Goal: Task Accomplishment & Management: Manage account settings

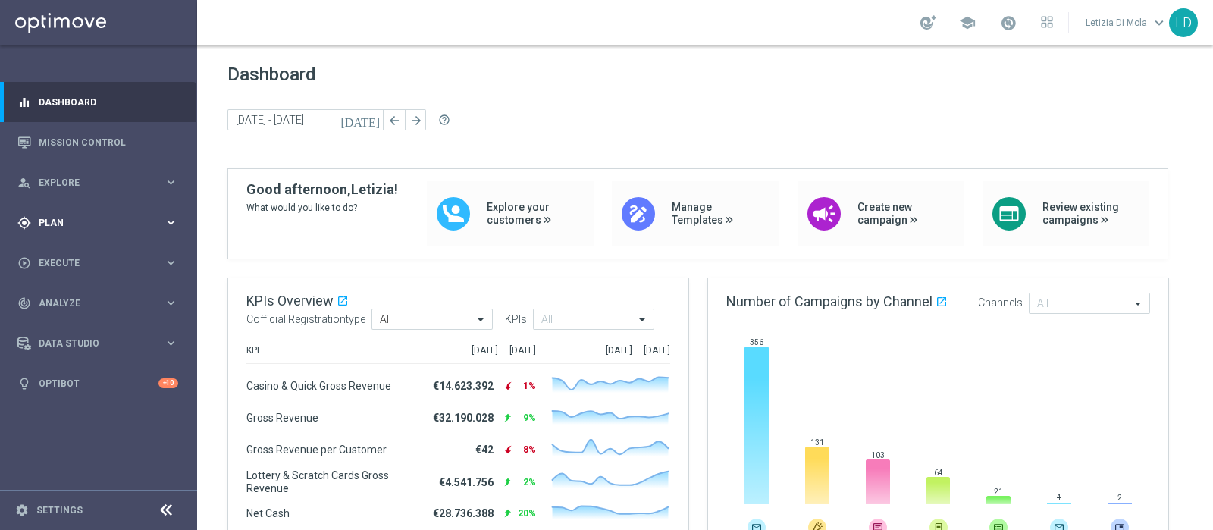
click at [169, 219] on icon "keyboard_arrow_right" at bounding box center [171, 222] width 14 height 14
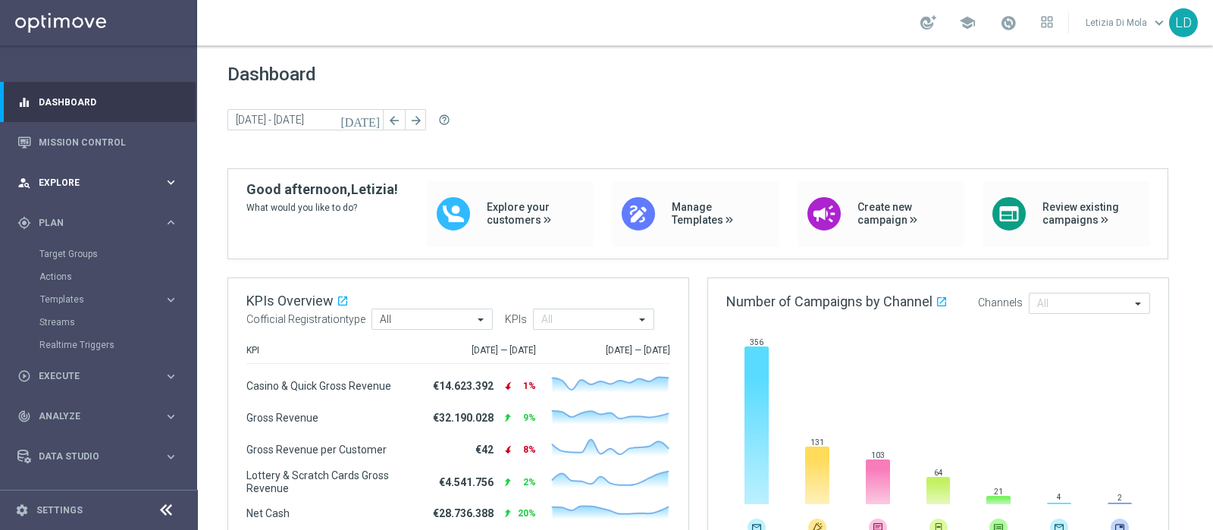
click at [95, 181] on span "Explore" at bounding box center [101, 182] width 125 height 9
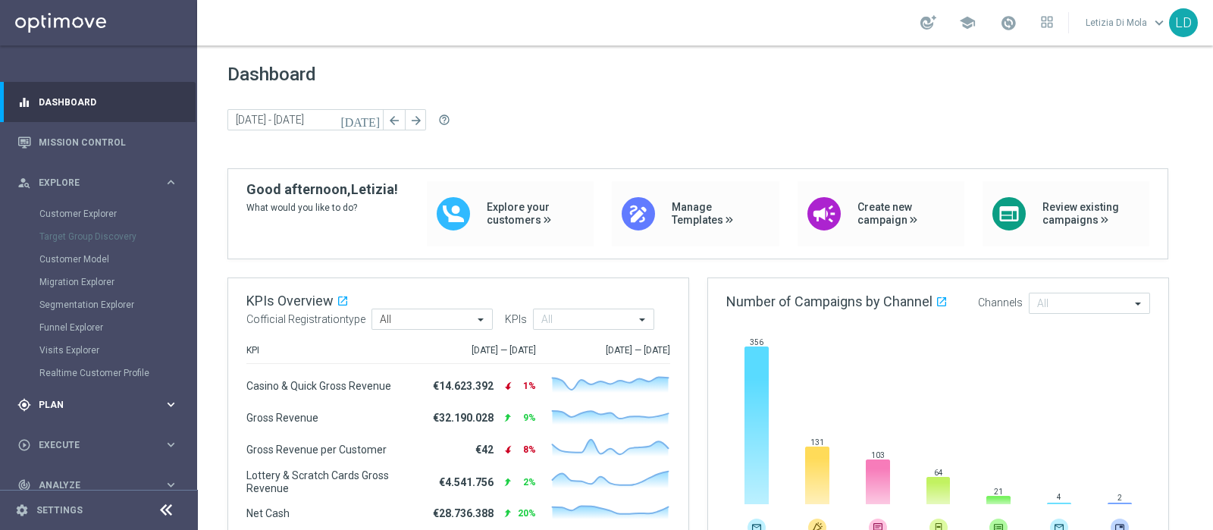
click at [57, 403] on span "Plan" at bounding box center [101, 404] width 125 height 9
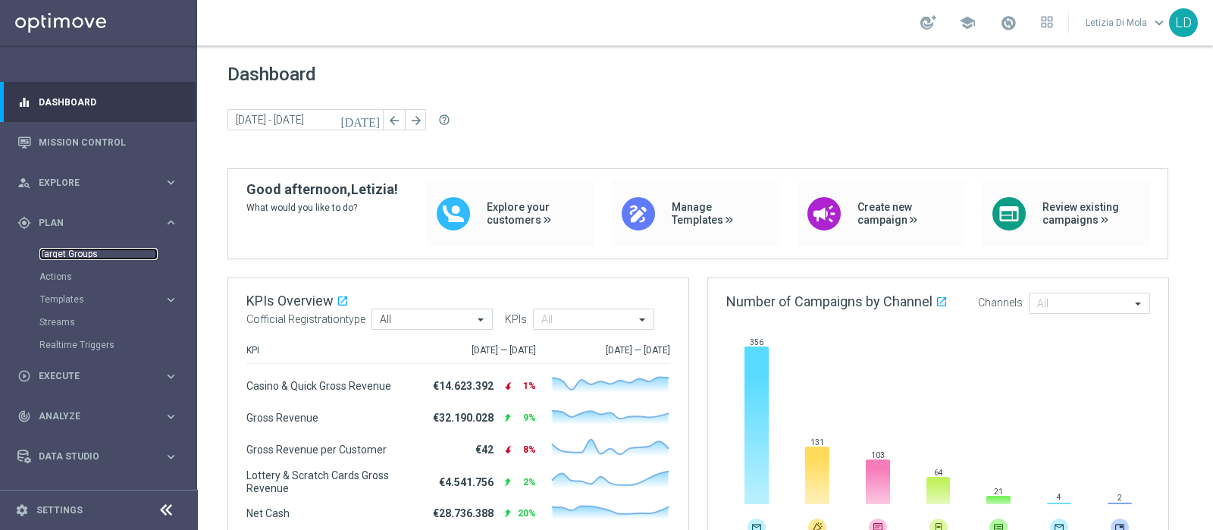
click at [76, 255] on link "Target Groups" at bounding box center [98, 254] width 118 height 12
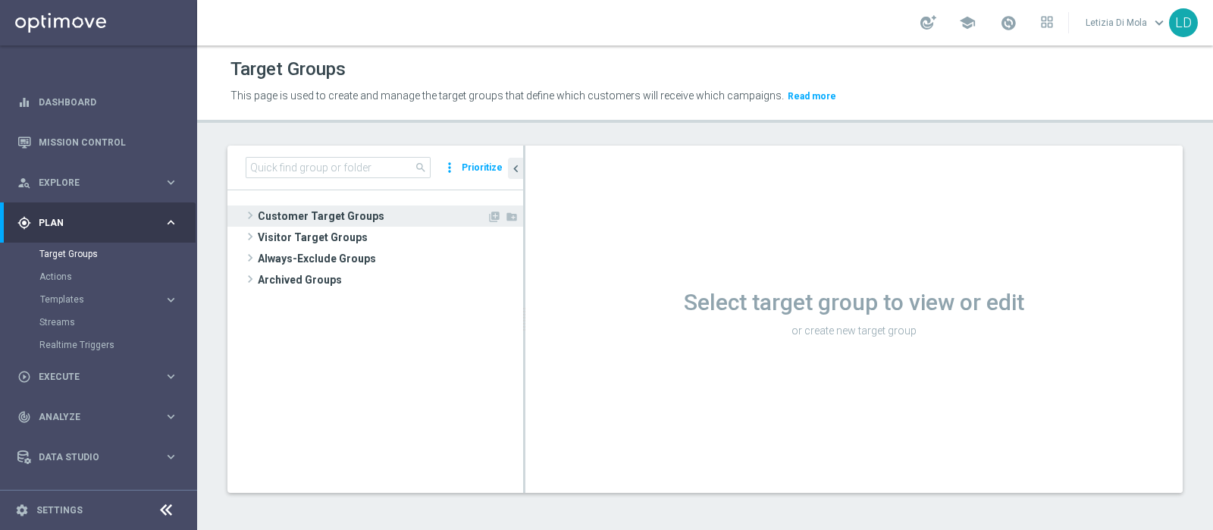
click at [265, 214] on span "Customer Target Groups" at bounding box center [372, 215] width 229 height 21
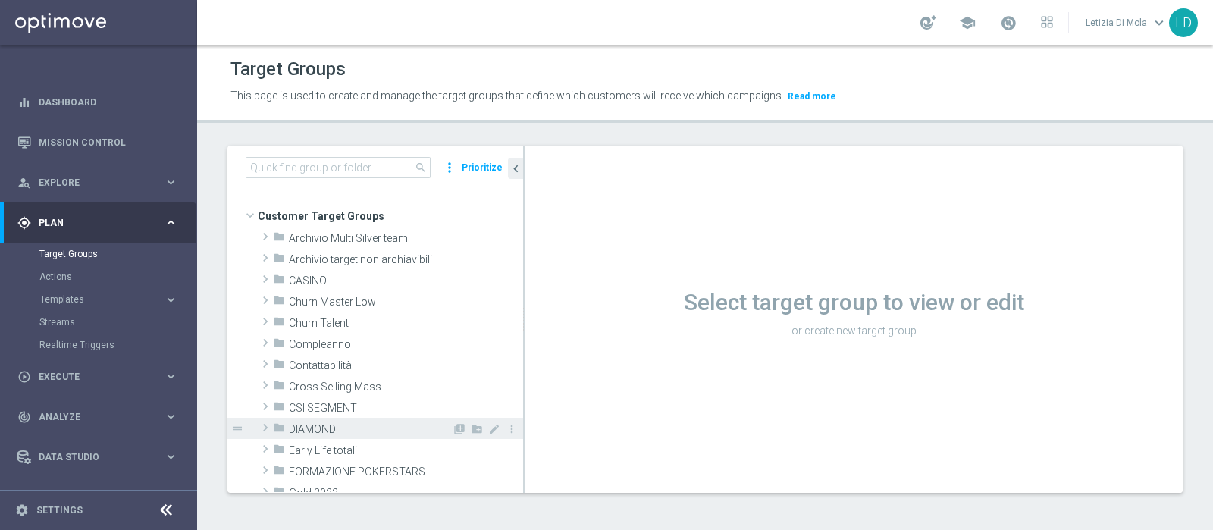
click at [319, 429] on span "DIAMOND" at bounding box center [370, 429] width 163 height 13
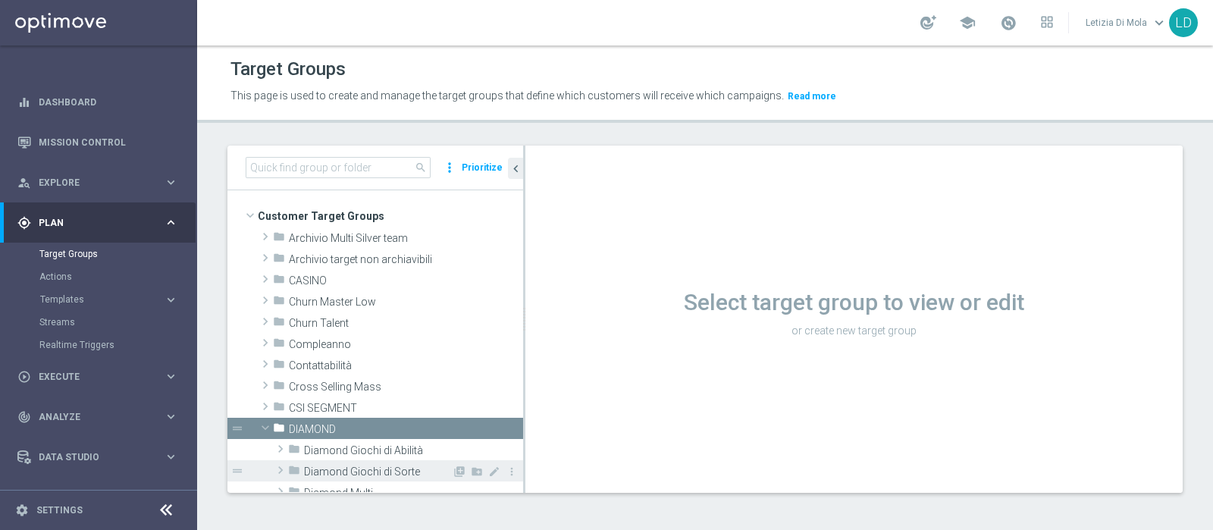
click at [366, 467] on span "Diamond Giochi di Sorte" at bounding box center [378, 471] width 148 height 13
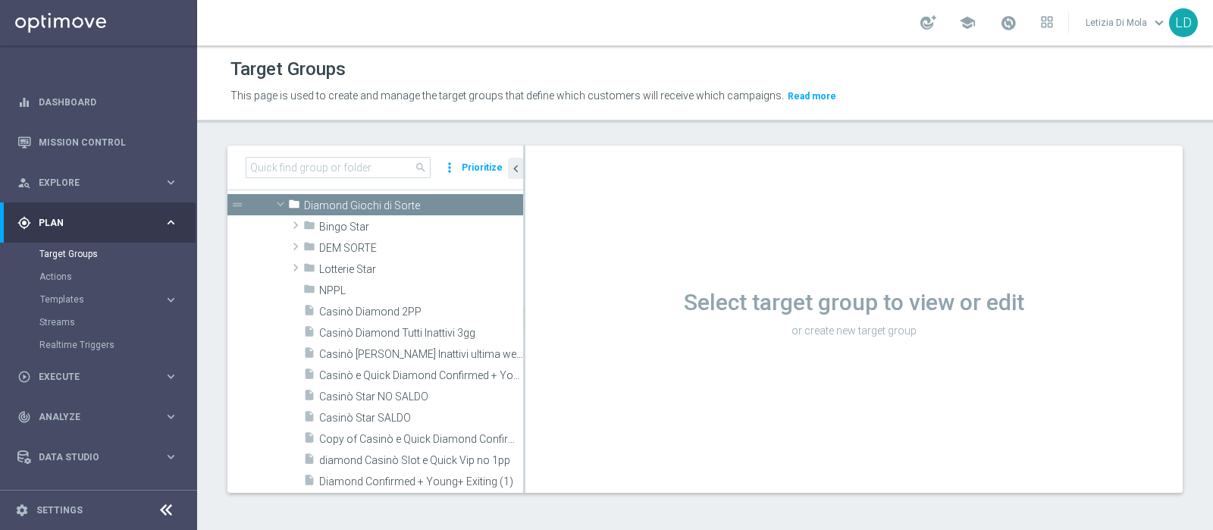
scroll to position [284, 0]
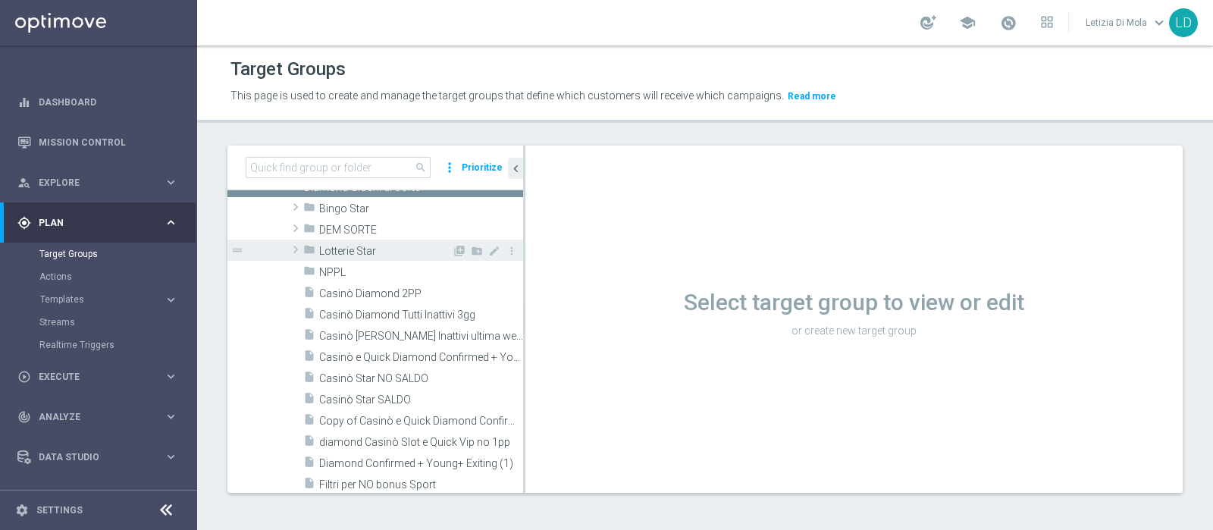
click at [368, 248] on span "Lotterie Star" at bounding box center [385, 251] width 133 height 13
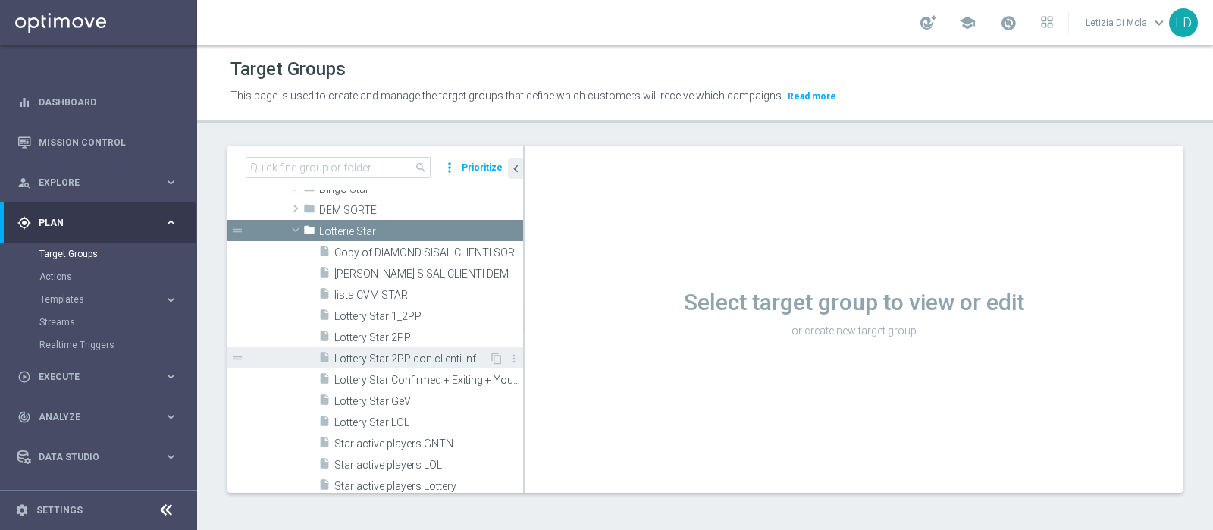
scroll to position [334, 0]
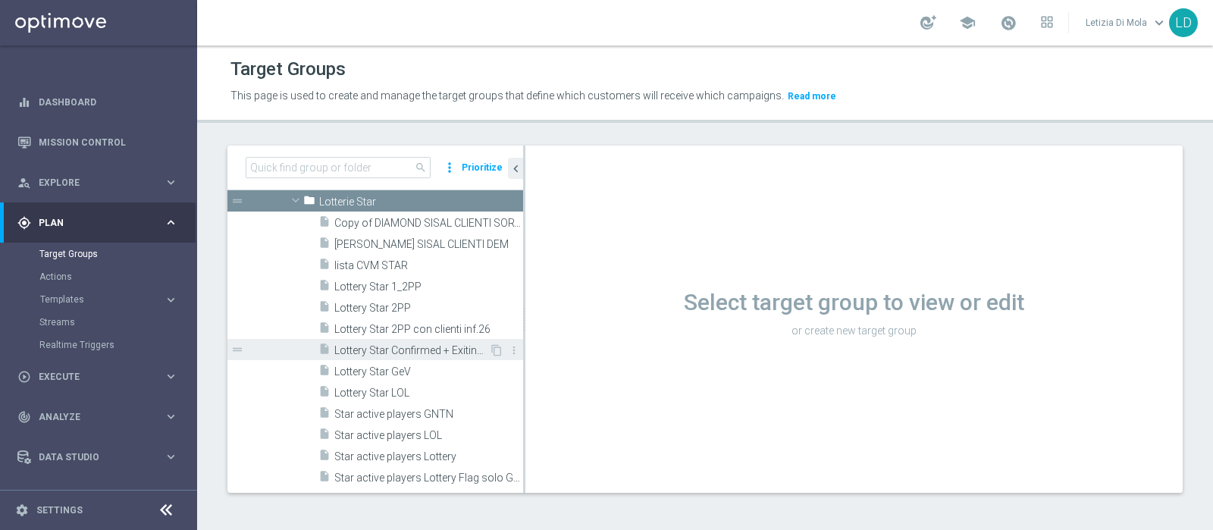
click at [455, 346] on span "Lottery Star Confirmed + Exiting + Young" at bounding box center [411, 350] width 155 height 13
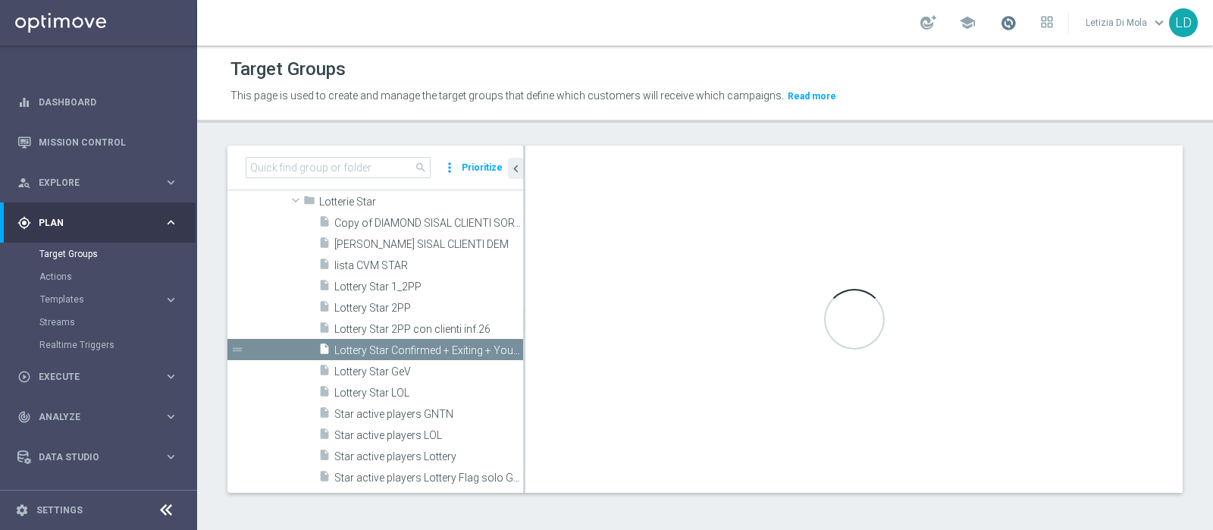
click at [1016, 24] on span at bounding box center [1008, 22] width 17 height 17
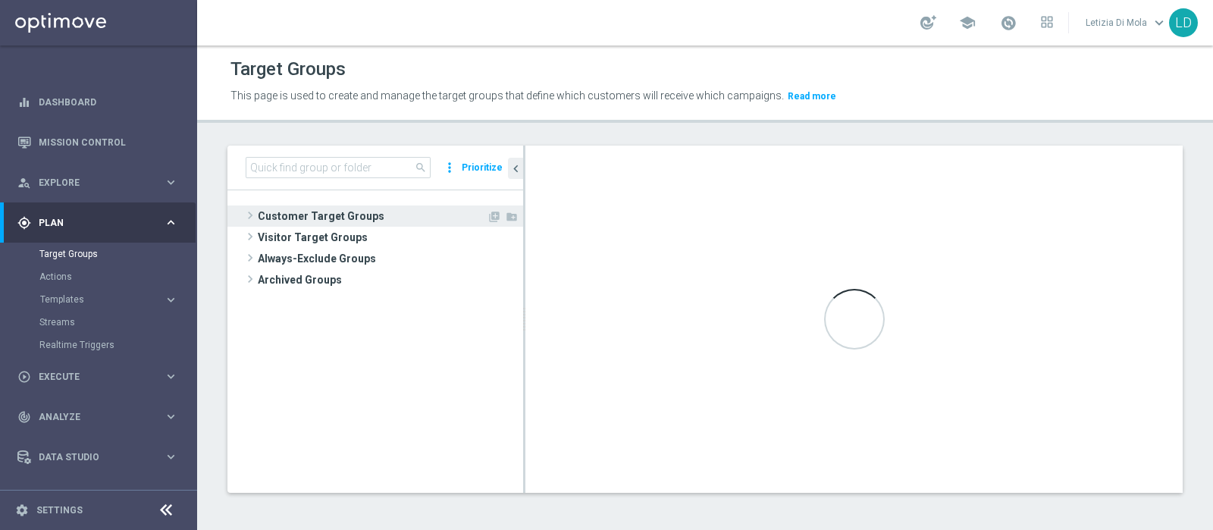
click at [306, 208] on span "Customer Target Groups" at bounding box center [372, 215] width 229 height 21
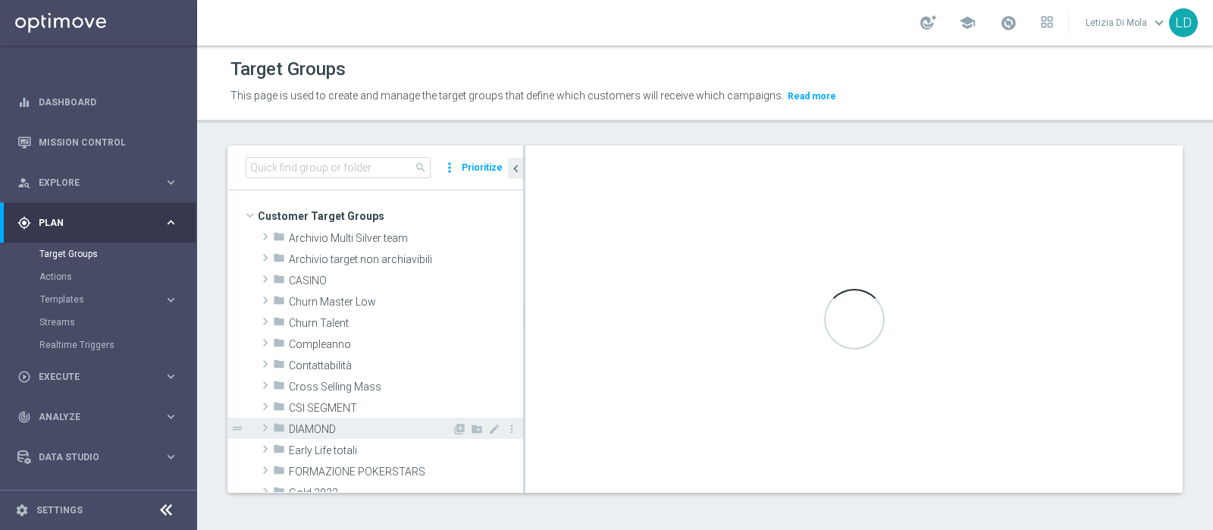
click at [320, 427] on span "DIAMOND" at bounding box center [370, 429] width 163 height 13
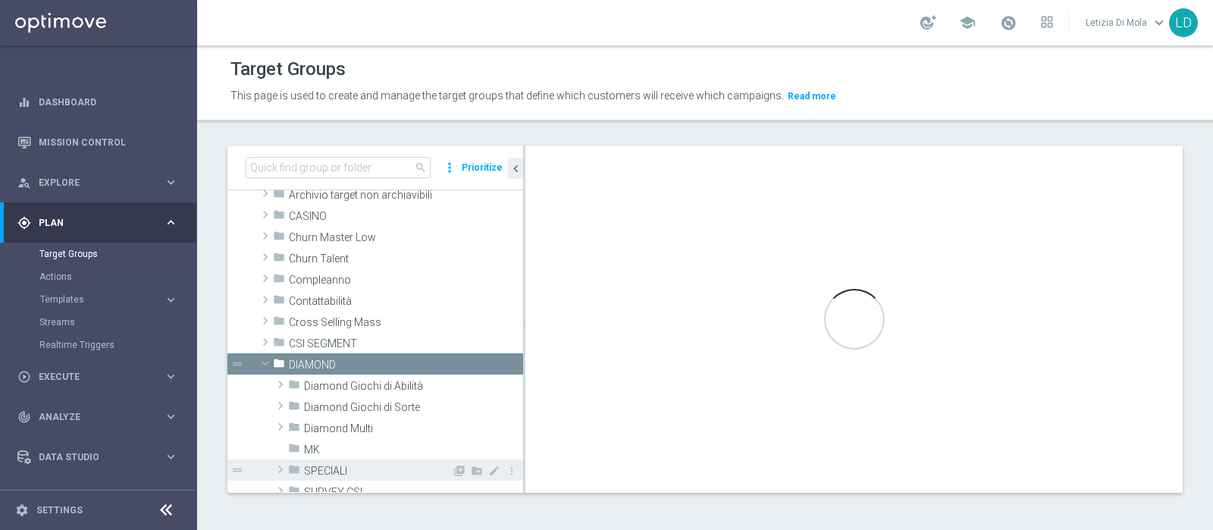
scroll to position [94, 0]
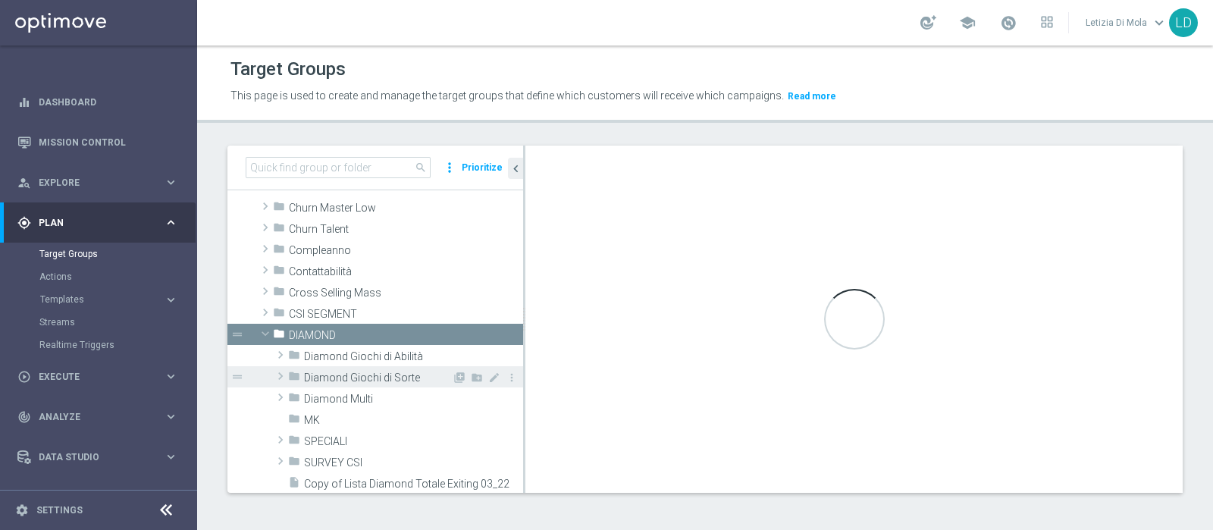
click at [369, 373] on span "Diamond Giochi di Sorte" at bounding box center [378, 377] width 148 height 13
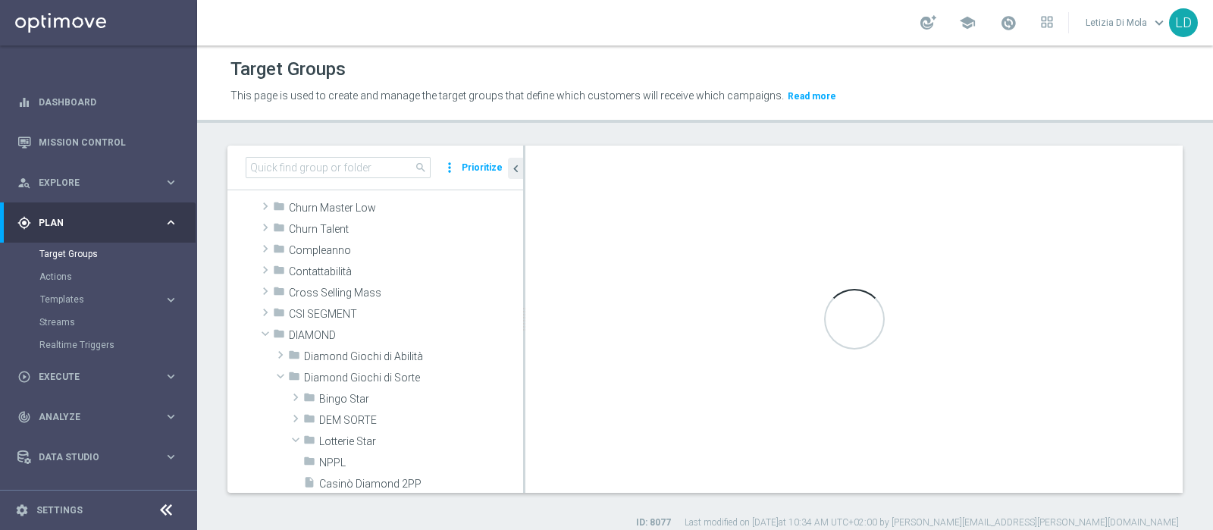
scroll to position [283, 0]
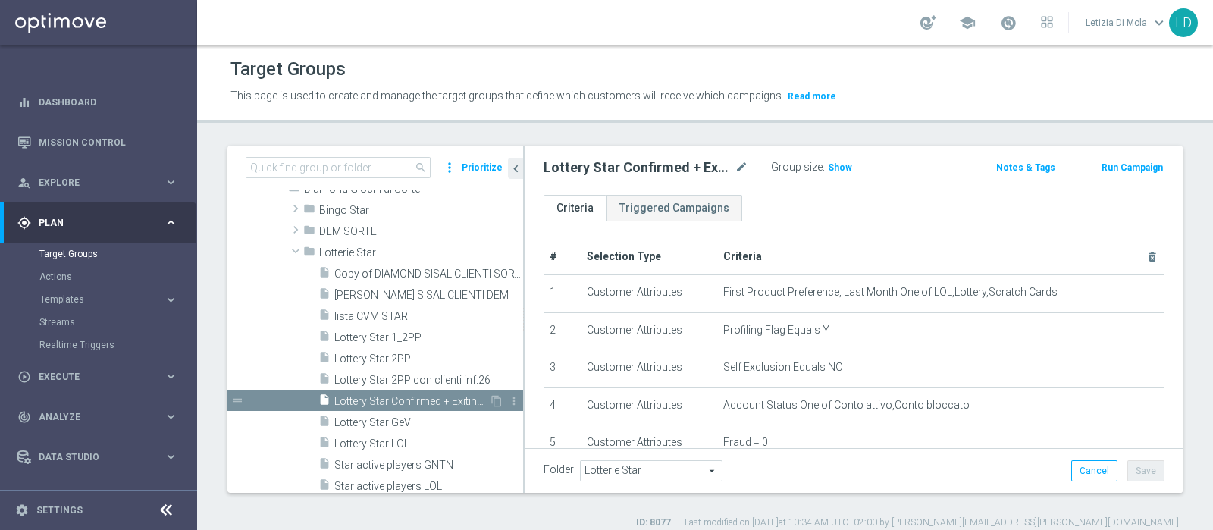
click at [412, 396] on span "Lottery Star Confirmed + Exiting + Young" at bounding box center [411, 401] width 155 height 13
click at [1009, 22] on span at bounding box center [1008, 22] width 17 height 17
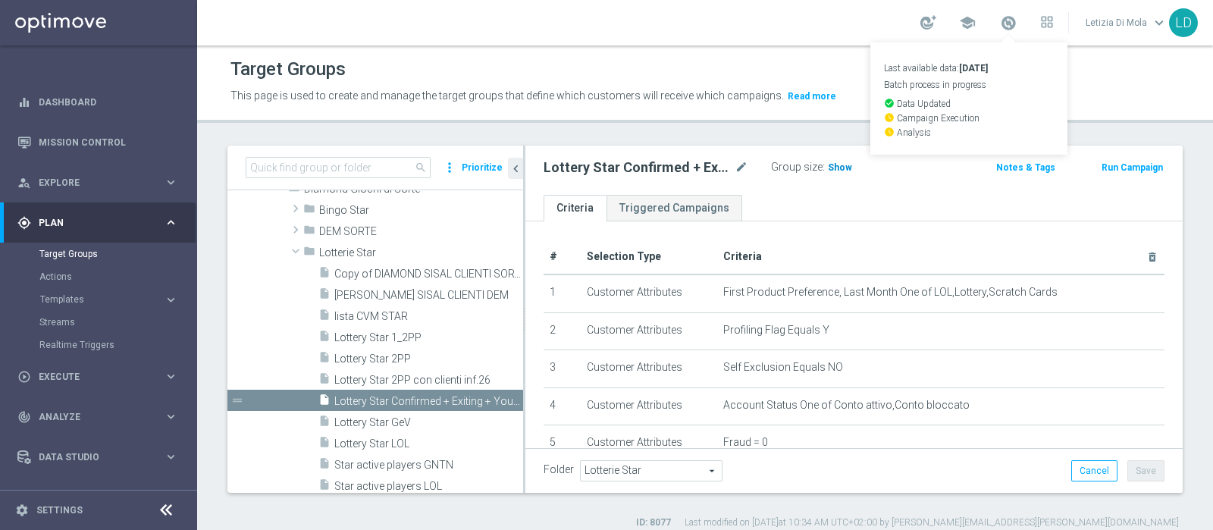
click at [838, 167] on span "Show" at bounding box center [840, 167] width 24 height 11
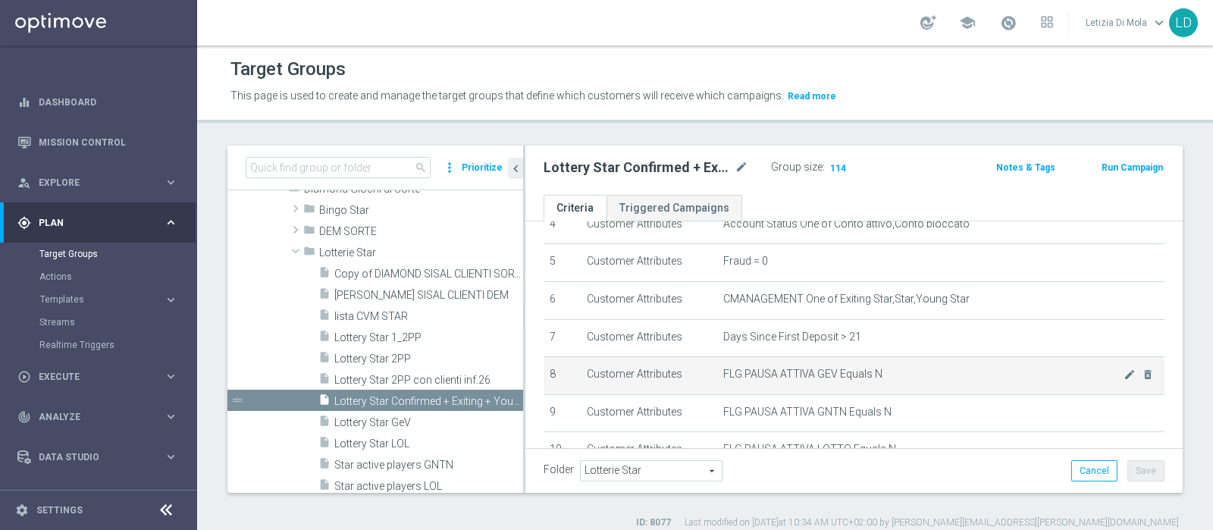
scroll to position [189, 0]
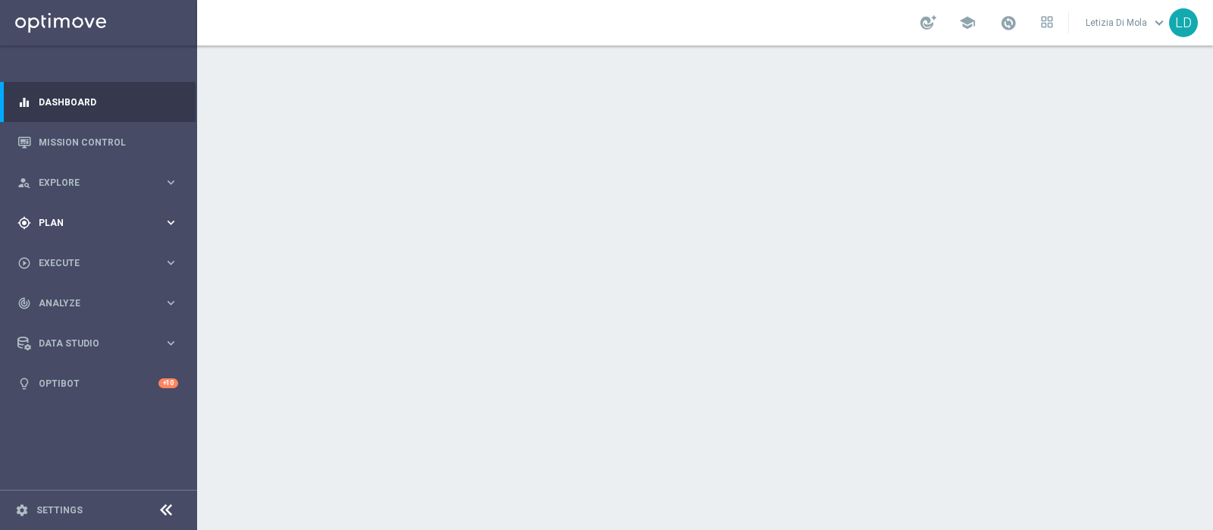
click at [101, 218] on span "Plan" at bounding box center [101, 222] width 125 height 9
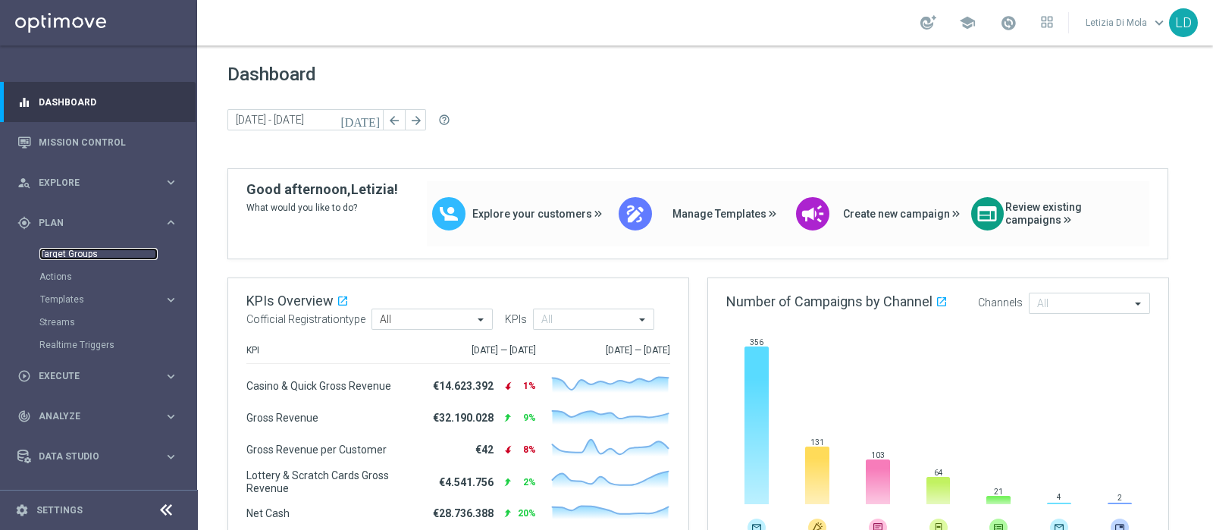
click at [86, 252] on link "Target Groups" at bounding box center [98, 254] width 118 height 12
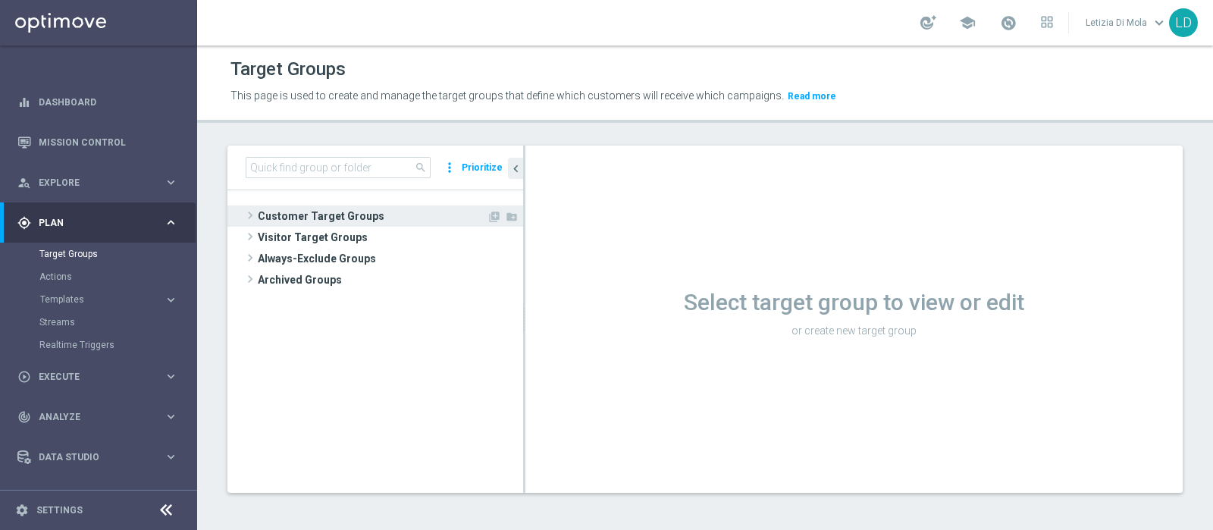
click at [248, 210] on span at bounding box center [250, 215] width 15 height 18
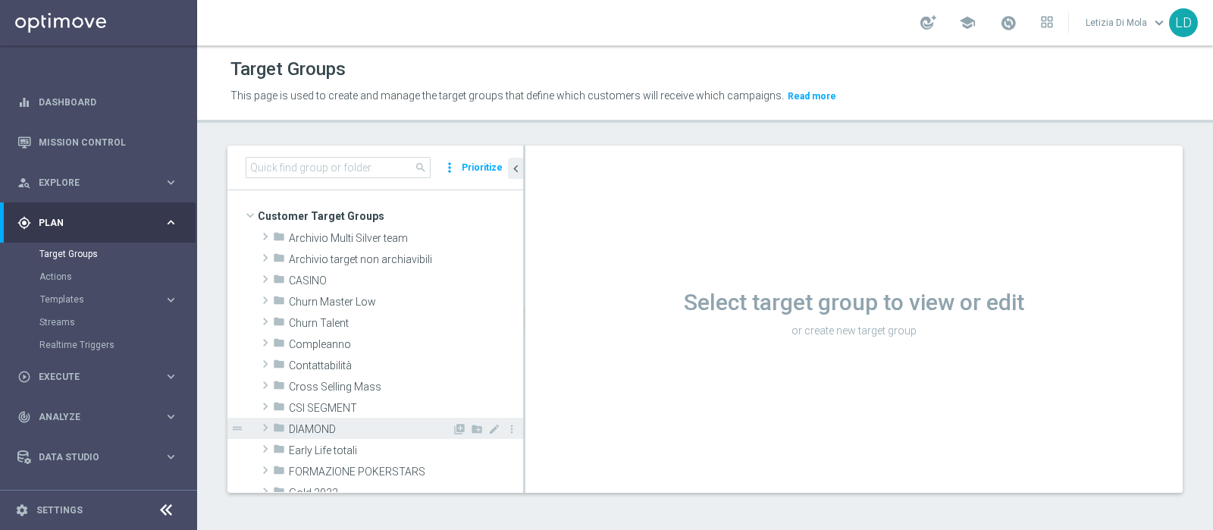
click at [312, 425] on span "DIAMOND" at bounding box center [370, 429] width 163 height 13
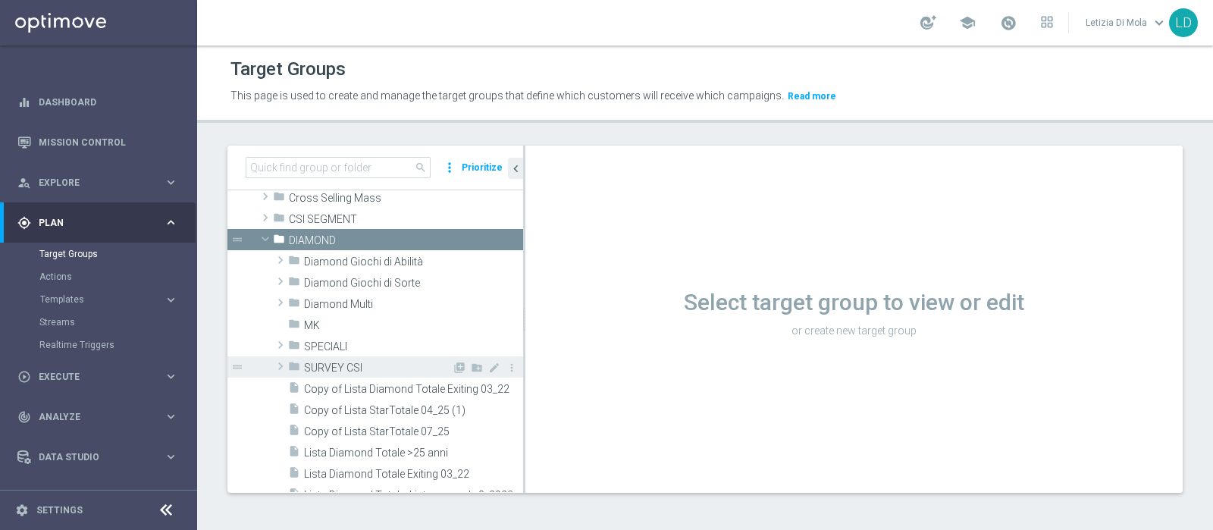
scroll to position [189, 0]
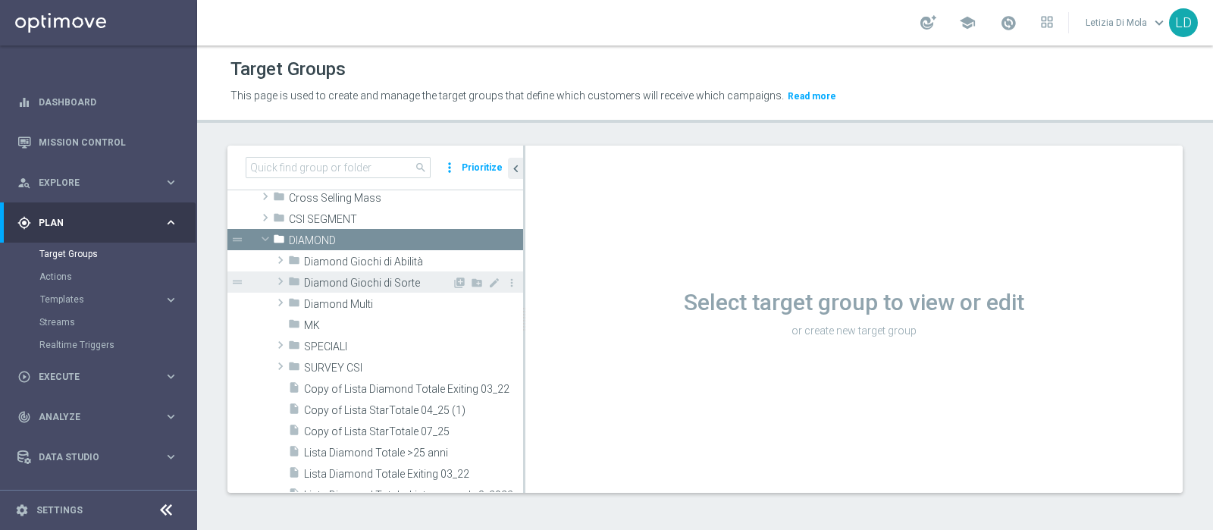
click at [304, 278] on span "Diamond Giochi di Sorte" at bounding box center [378, 283] width 148 height 13
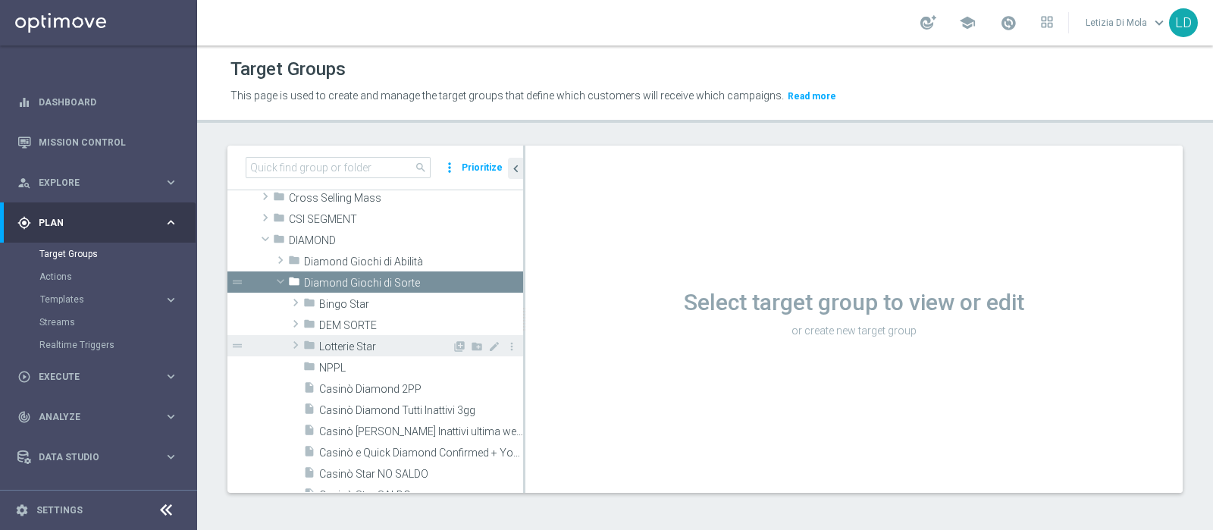
click at [349, 343] on span "Lotterie Star" at bounding box center [385, 346] width 133 height 13
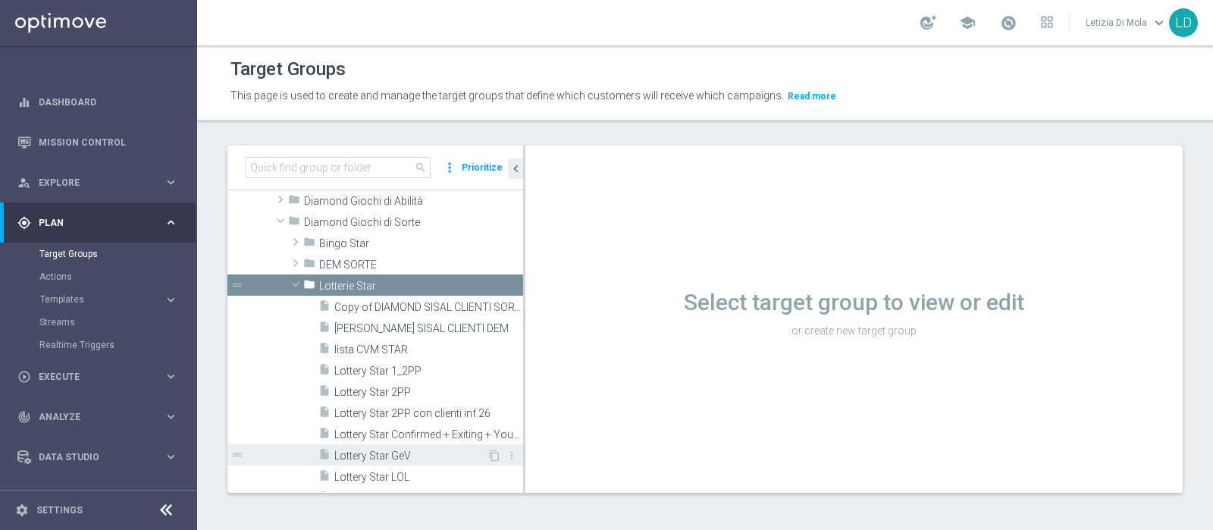
scroll to position [284, 0]
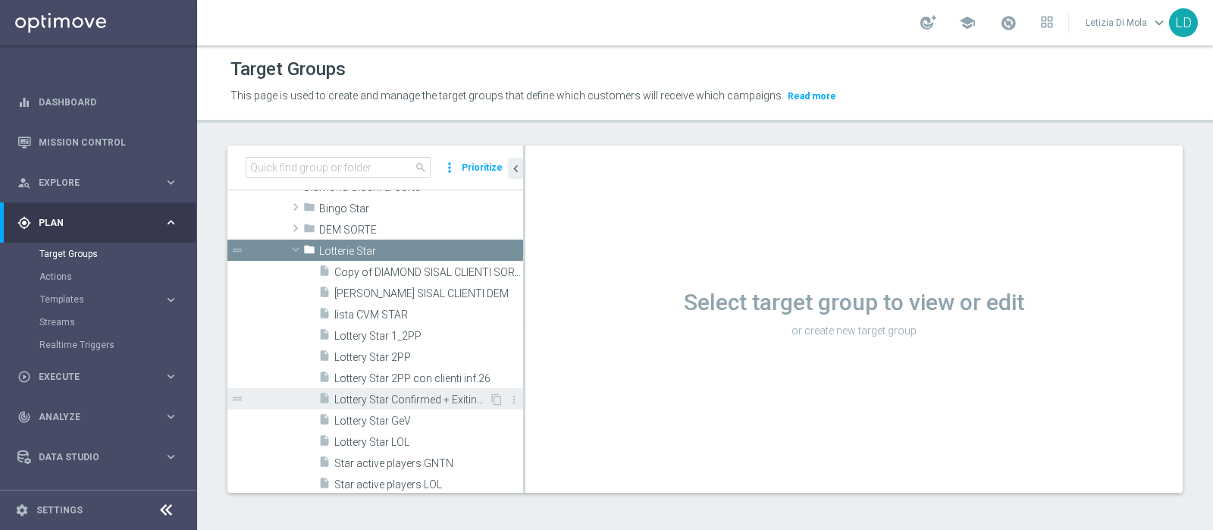
click at [408, 396] on span "Lottery Star Confirmed + Exiting + Young" at bounding box center [411, 399] width 155 height 13
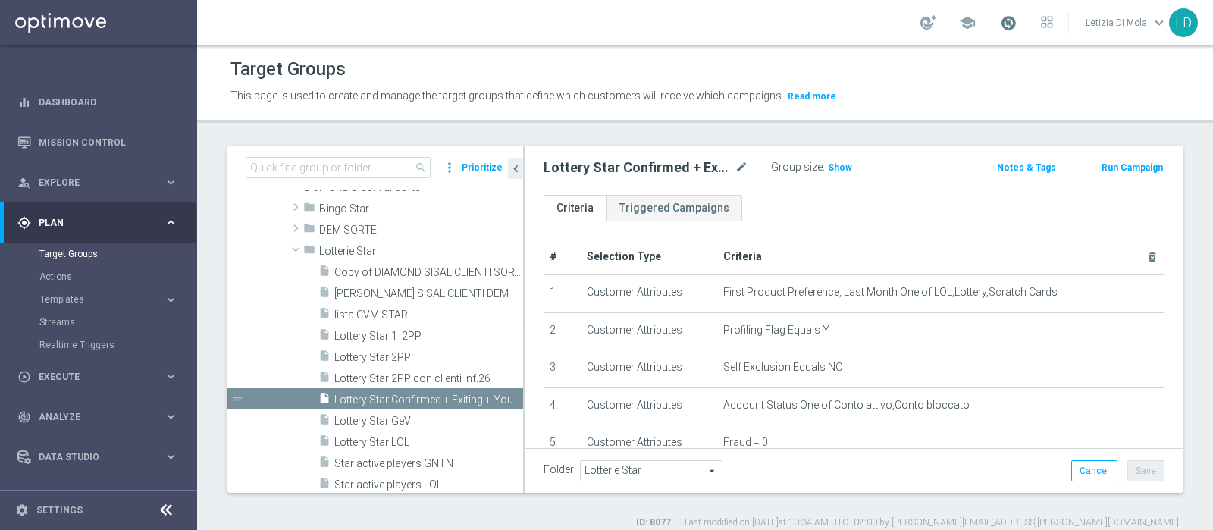
click at [1008, 20] on span at bounding box center [1008, 22] width 17 height 17
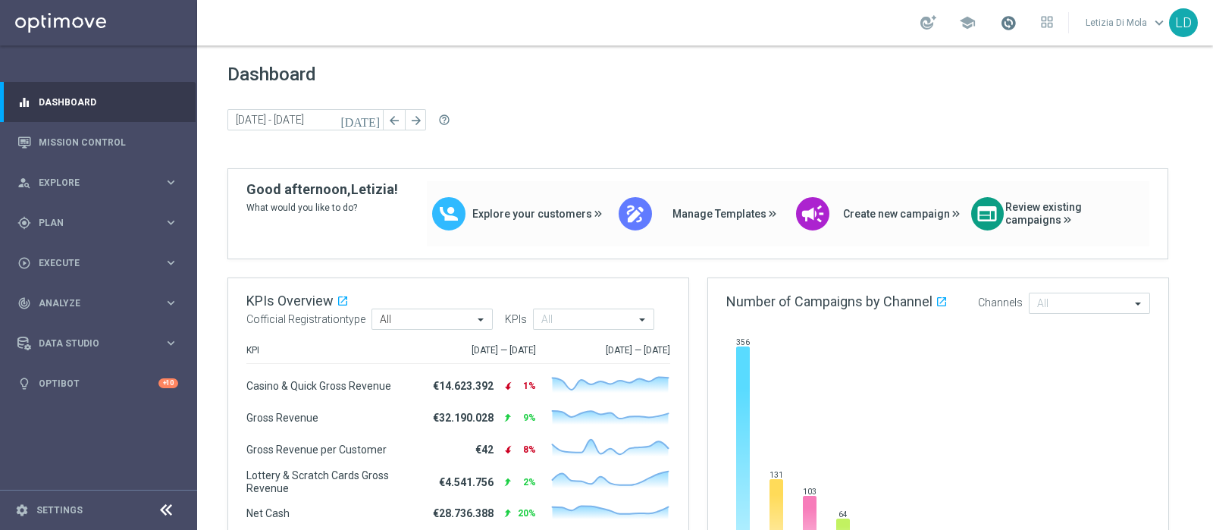
click at [1011, 25] on span at bounding box center [1008, 22] width 17 height 17
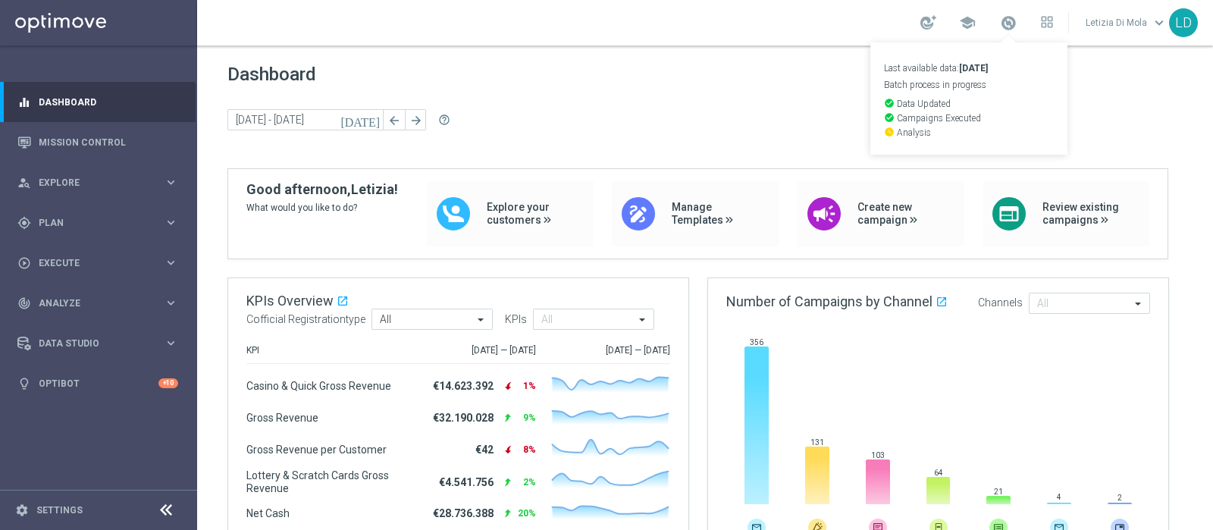
click at [697, 81] on span "Dashboard" at bounding box center [704, 74] width 955 height 21
click at [136, 224] on span "Plan" at bounding box center [101, 222] width 125 height 9
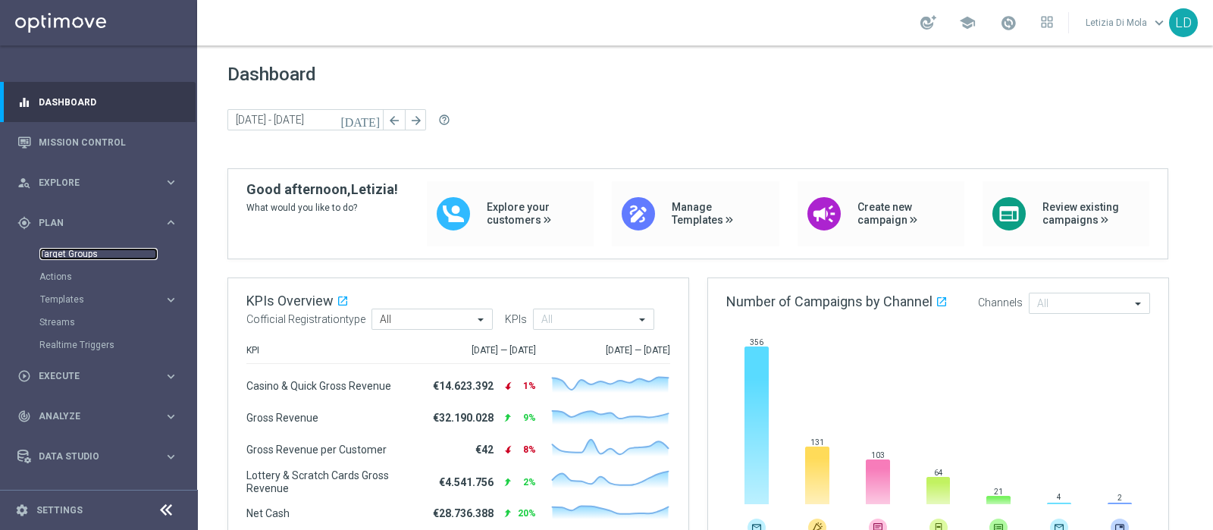
click at [74, 254] on link "Target Groups" at bounding box center [98, 254] width 118 height 12
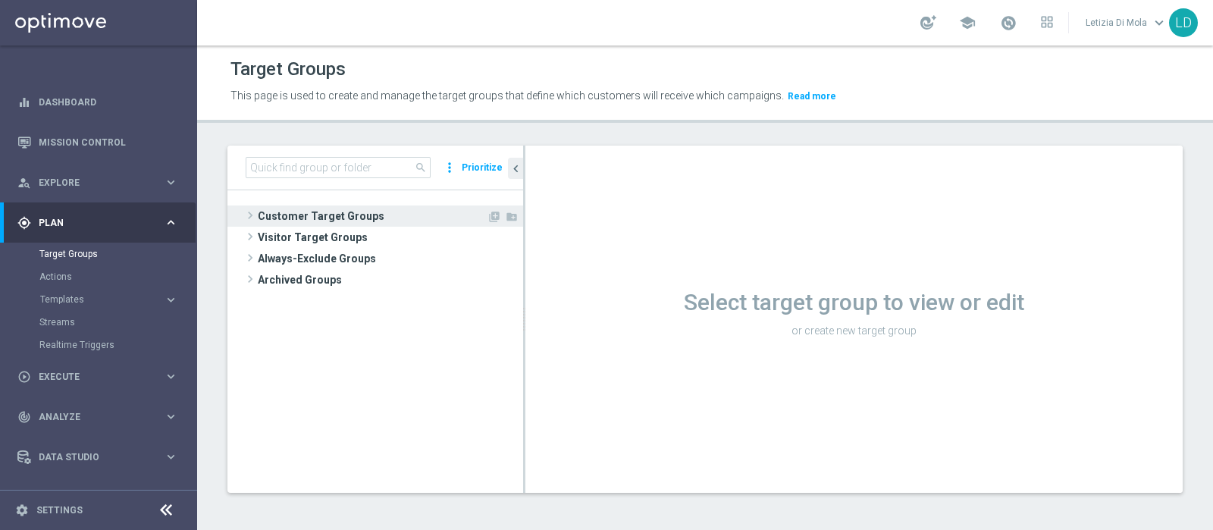
click at [312, 218] on span "Customer Target Groups" at bounding box center [372, 215] width 229 height 21
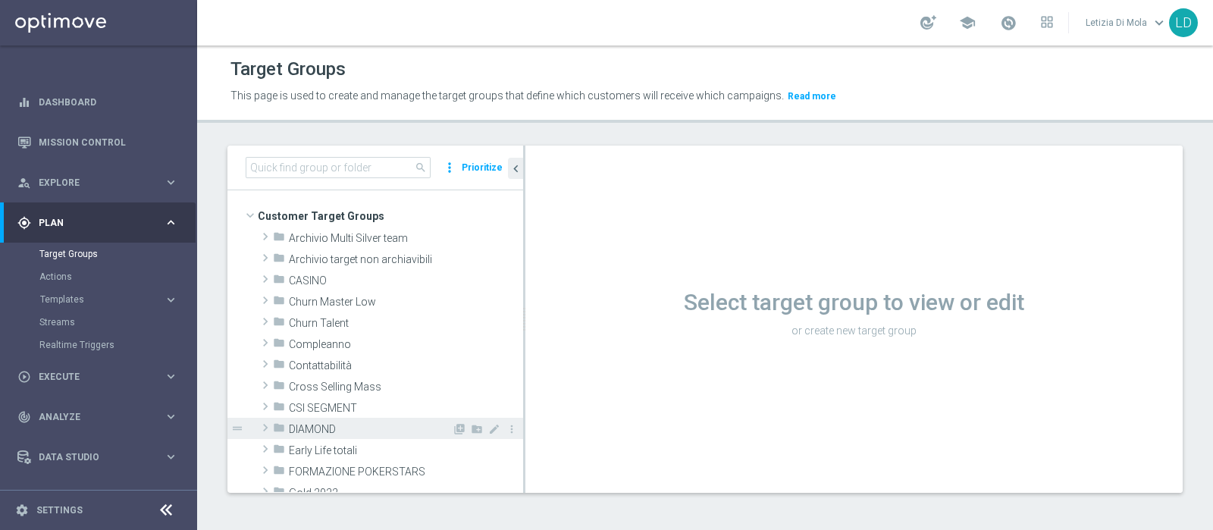
click at [312, 426] on span "DIAMOND" at bounding box center [370, 429] width 163 height 13
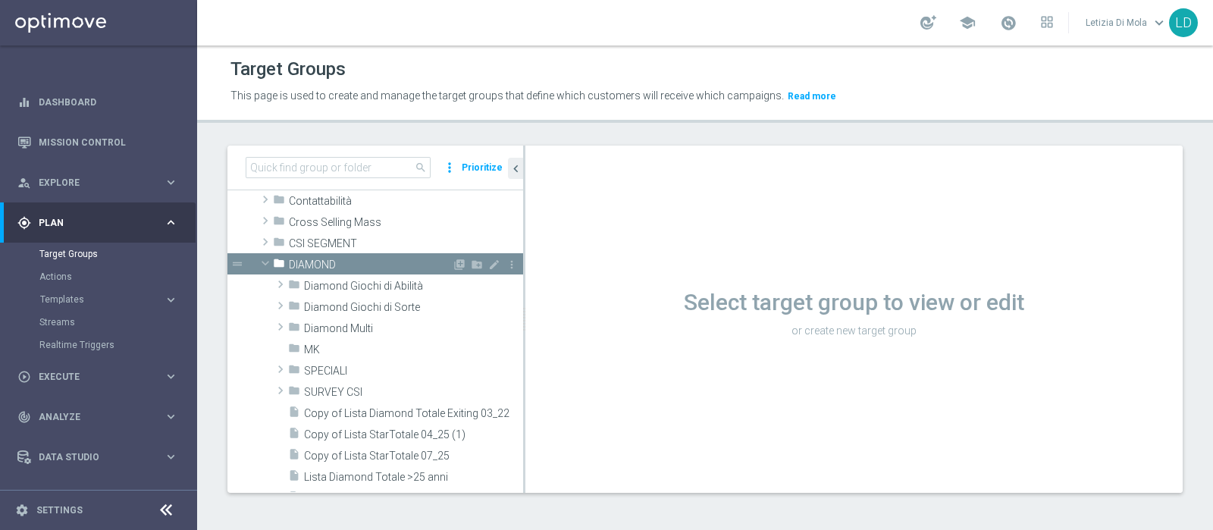
scroll to position [189, 0]
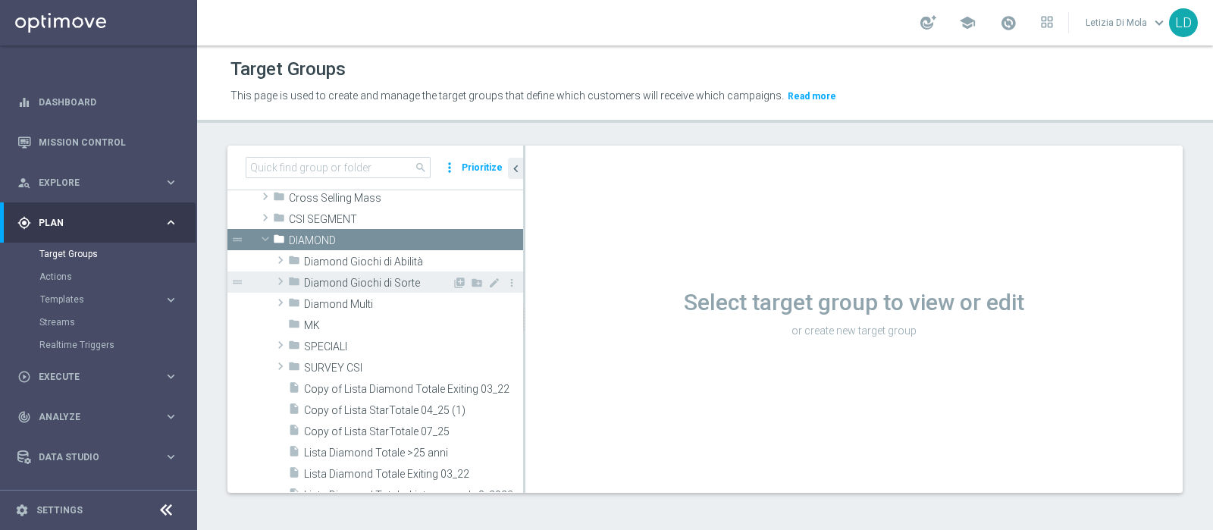
click at [403, 283] on span "Diamond Giochi di Sorte" at bounding box center [378, 283] width 148 height 13
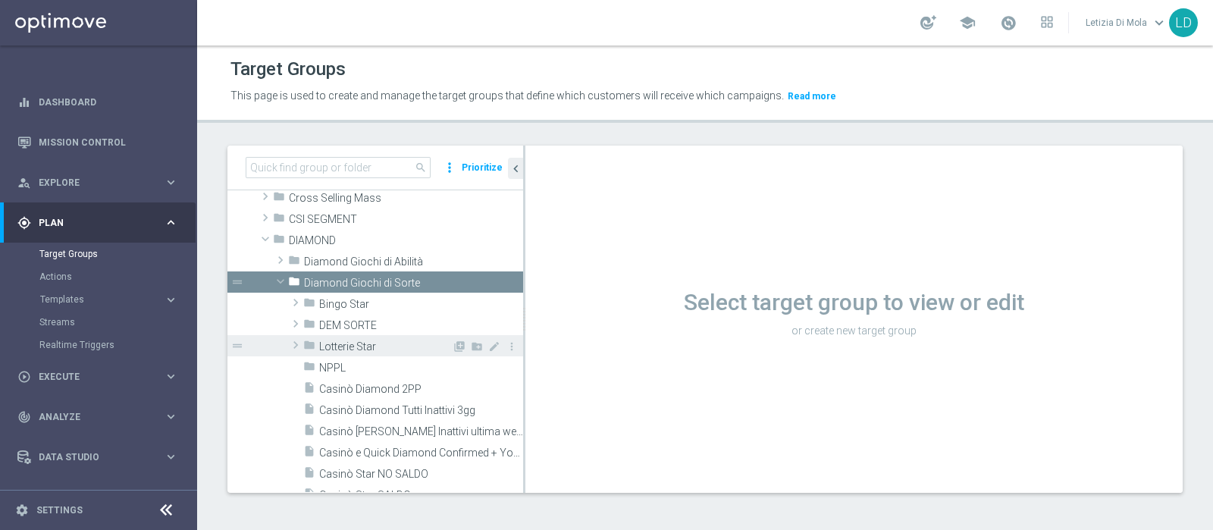
click at [378, 340] on span "Lotterie Star" at bounding box center [385, 346] width 133 height 13
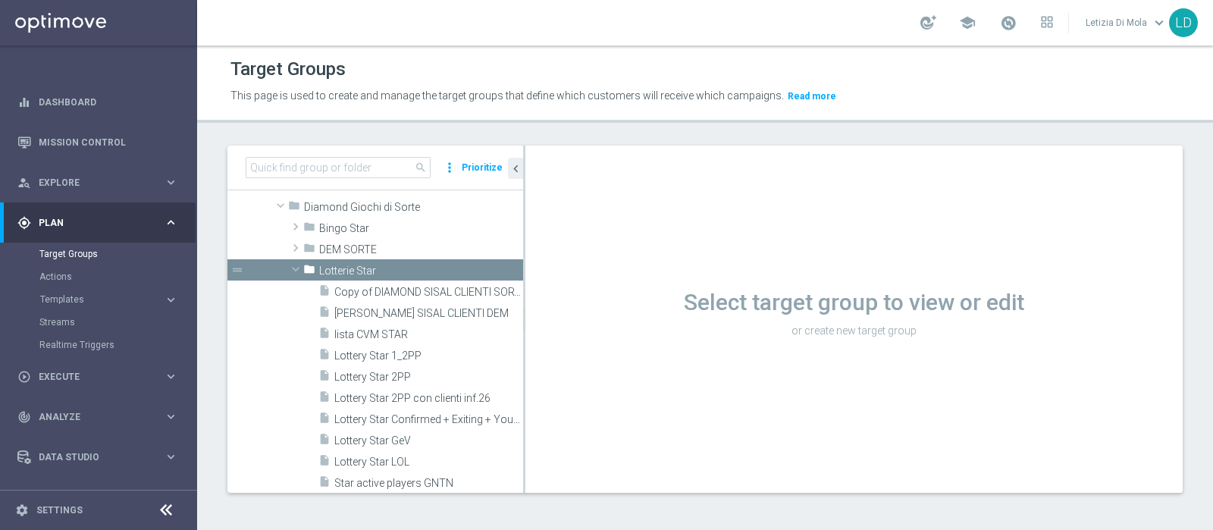
scroll to position [378, 0]
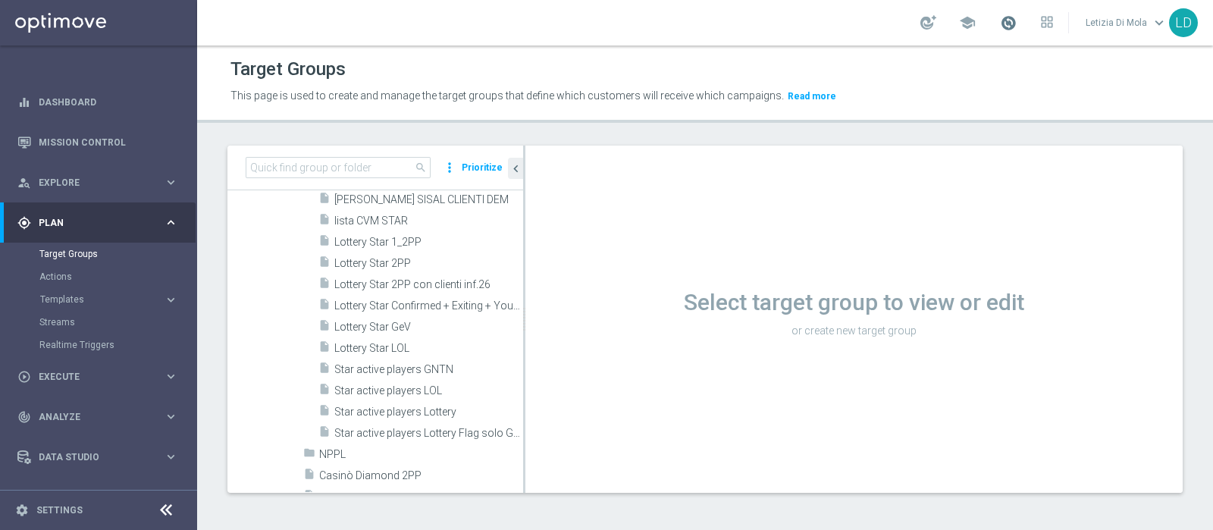
click at [1012, 24] on span at bounding box center [1008, 22] width 17 height 17
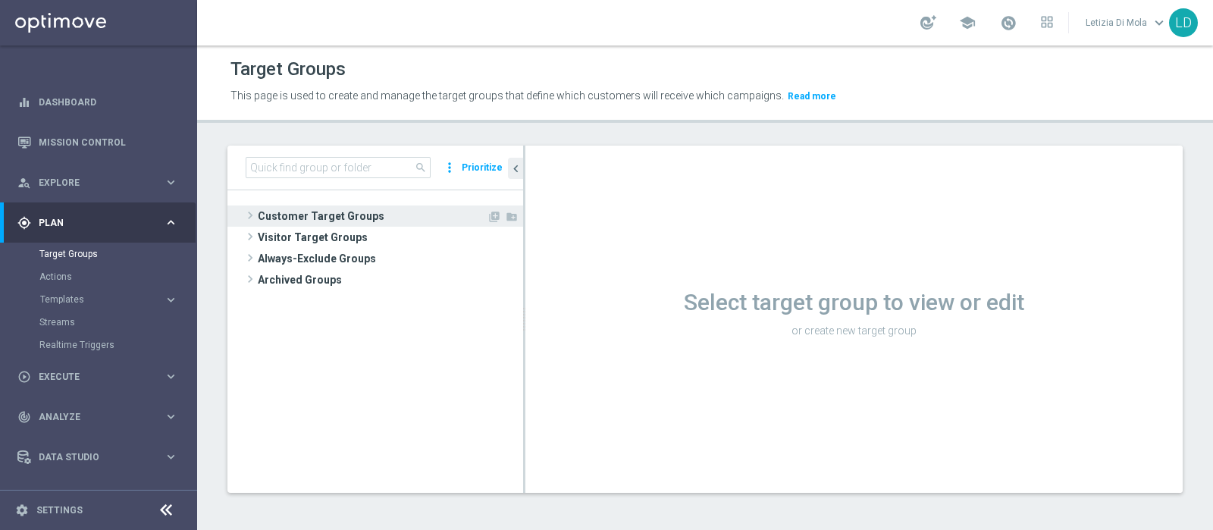
click at [291, 211] on span "Customer Target Groups" at bounding box center [372, 215] width 229 height 21
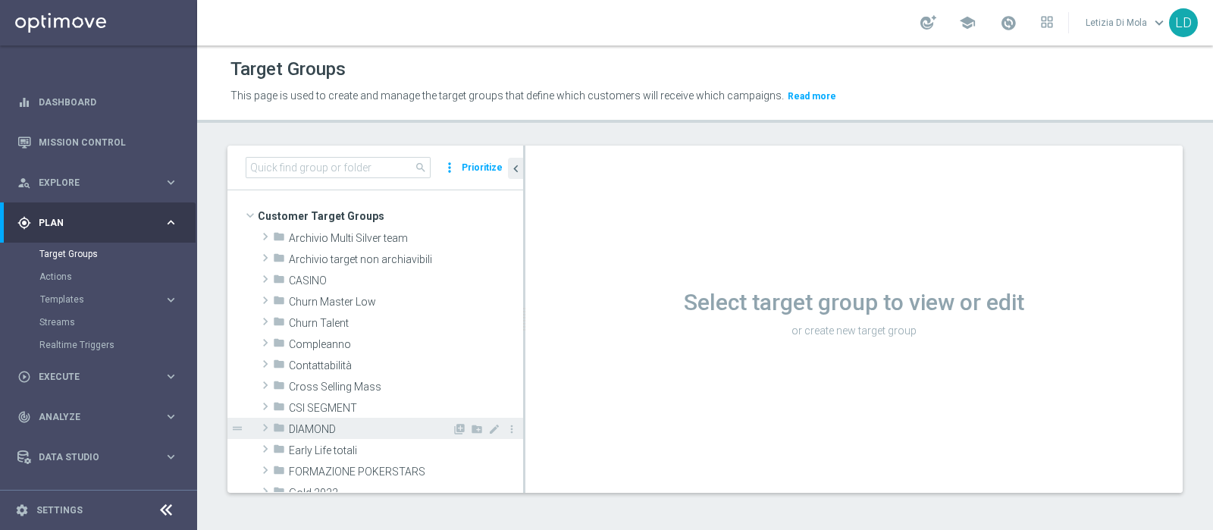
click at [355, 428] on span "DIAMOND" at bounding box center [370, 429] width 163 height 13
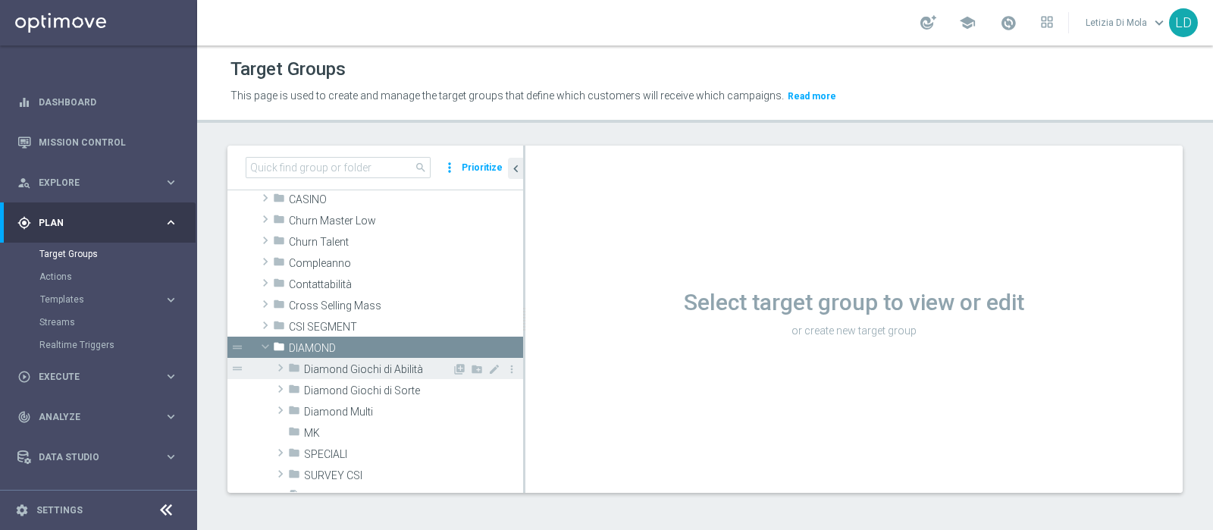
scroll to position [189, 0]
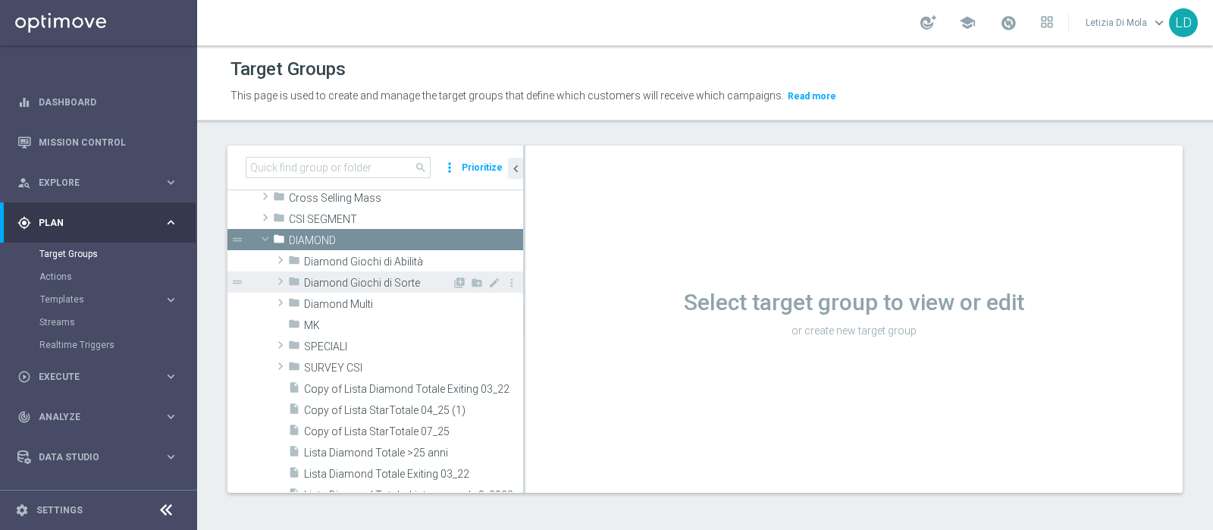
click at [344, 271] on div "folder Diamond Giochi di Sorte" at bounding box center [370, 281] width 164 height 21
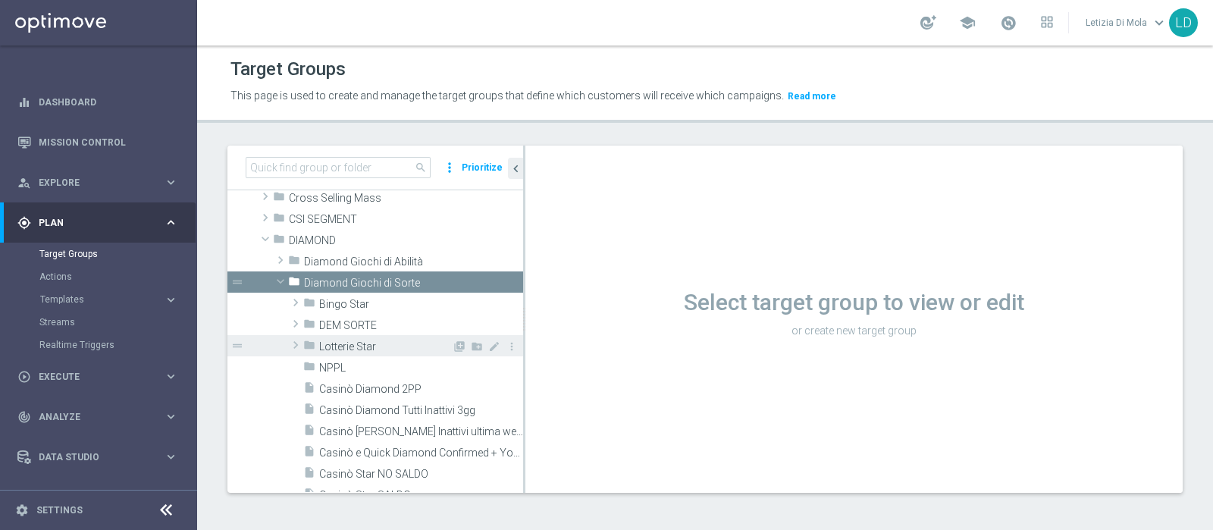
click at [343, 346] on span "Lotterie Star" at bounding box center [385, 346] width 133 height 13
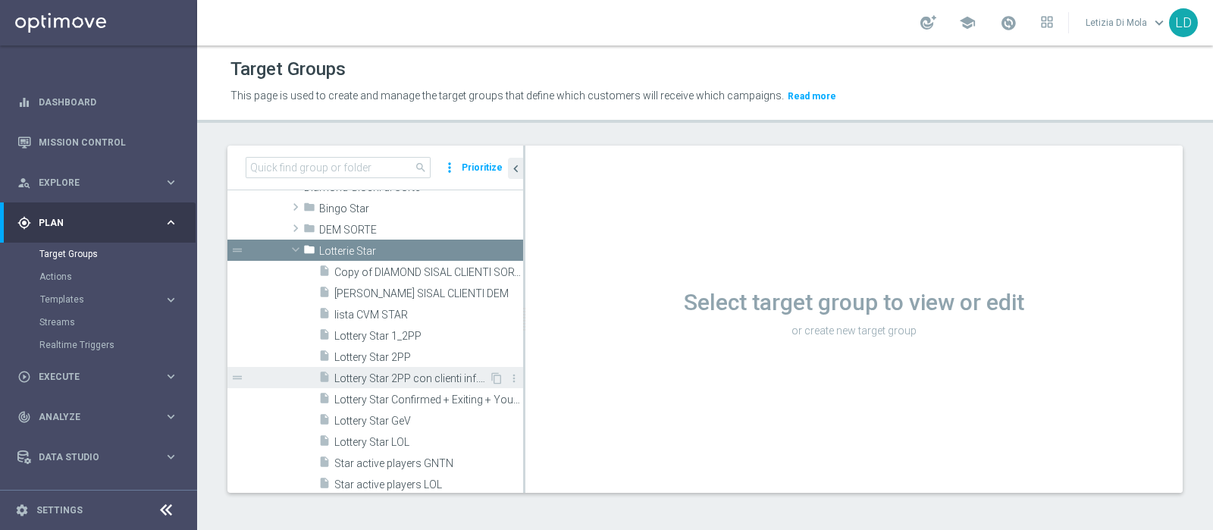
scroll to position [378, 0]
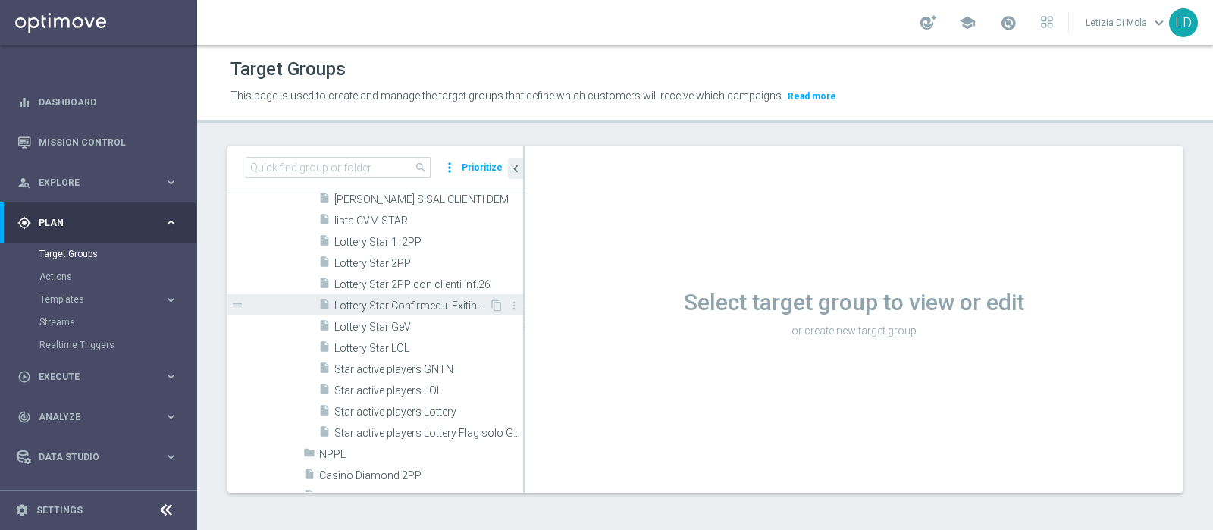
click at [432, 305] on span "Lottery Star Confirmed + Exiting + Young" at bounding box center [411, 305] width 155 height 13
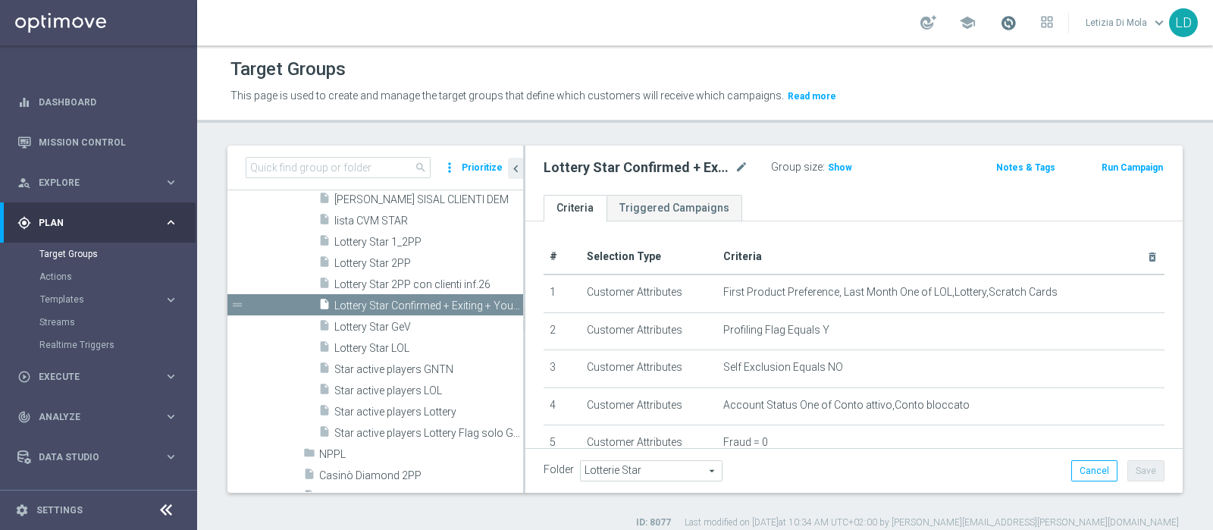
click at [1007, 24] on span at bounding box center [1008, 22] width 17 height 17
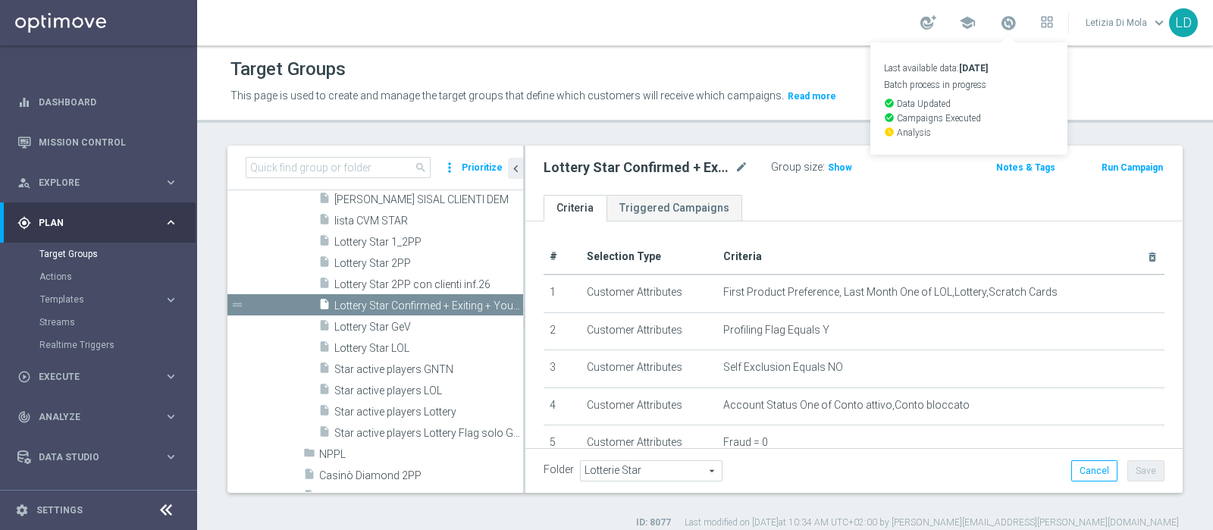
drag, startPoint x: 838, startPoint y: 167, endPoint x: 876, endPoint y: 221, distance: 65.8
click at [838, 167] on span "Show" at bounding box center [840, 167] width 24 height 11
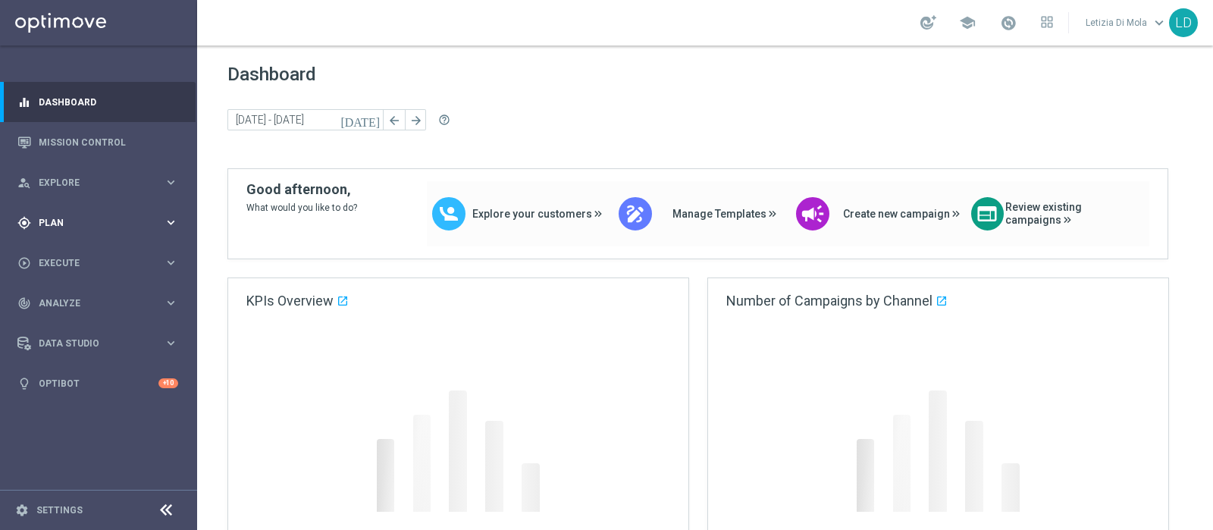
click at [130, 221] on span "Plan" at bounding box center [101, 222] width 125 height 9
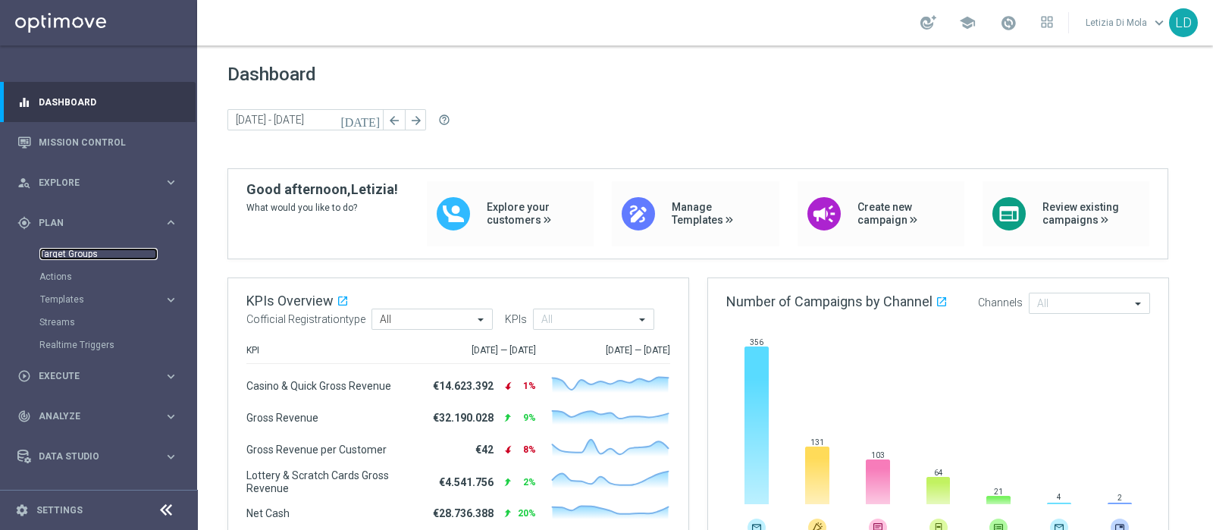
click at [73, 252] on link "Target Groups" at bounding box center [98, 254] width 118 height 12
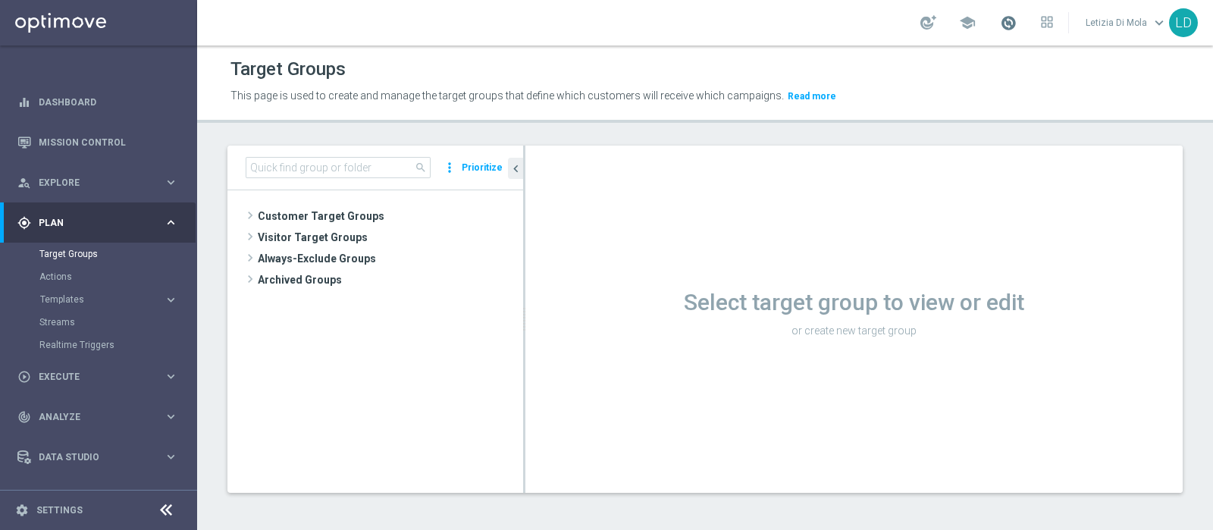
click at [1016, 20] on span at bounding box center [1008, 22] width 17 height 17
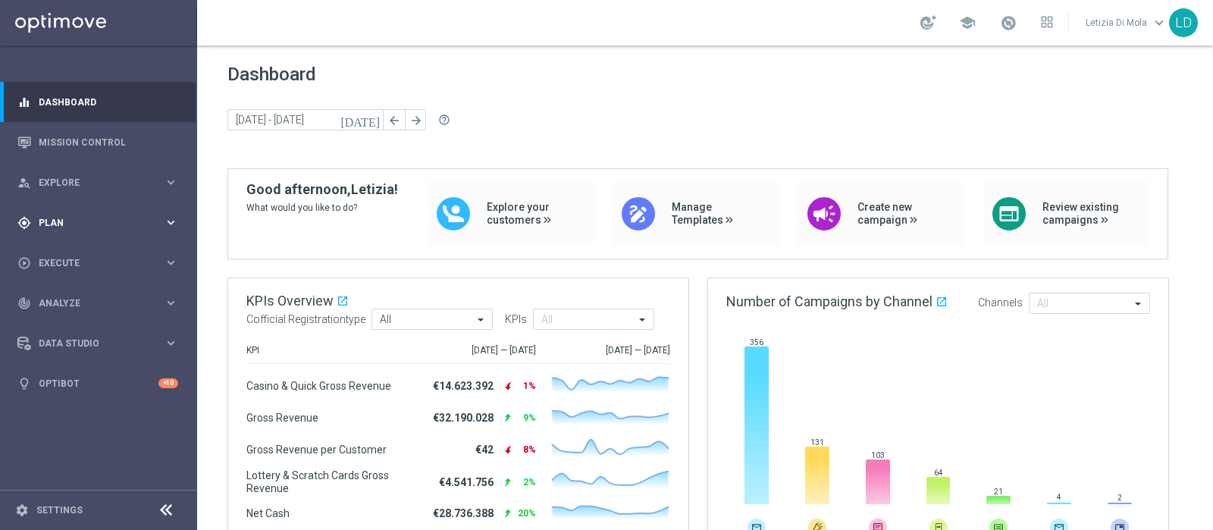
click at [171, 221] on icon "keyboard_arrow_right" at bounding box center [171, 222] width 14 height 14
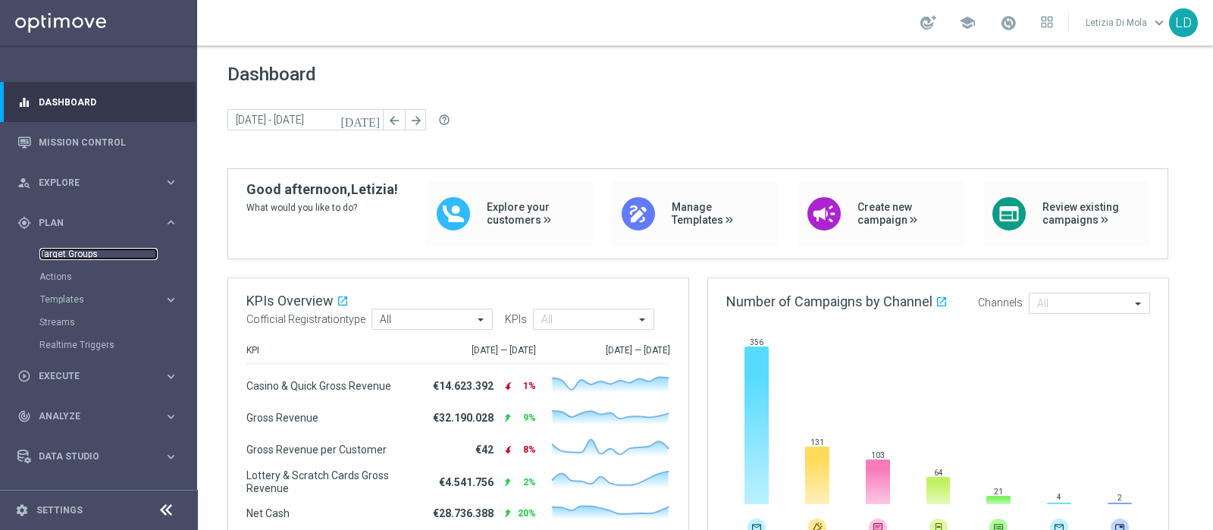
click at [51, 259] on link "Target Groups" at bounding box center [98, 254] width 118 height 12
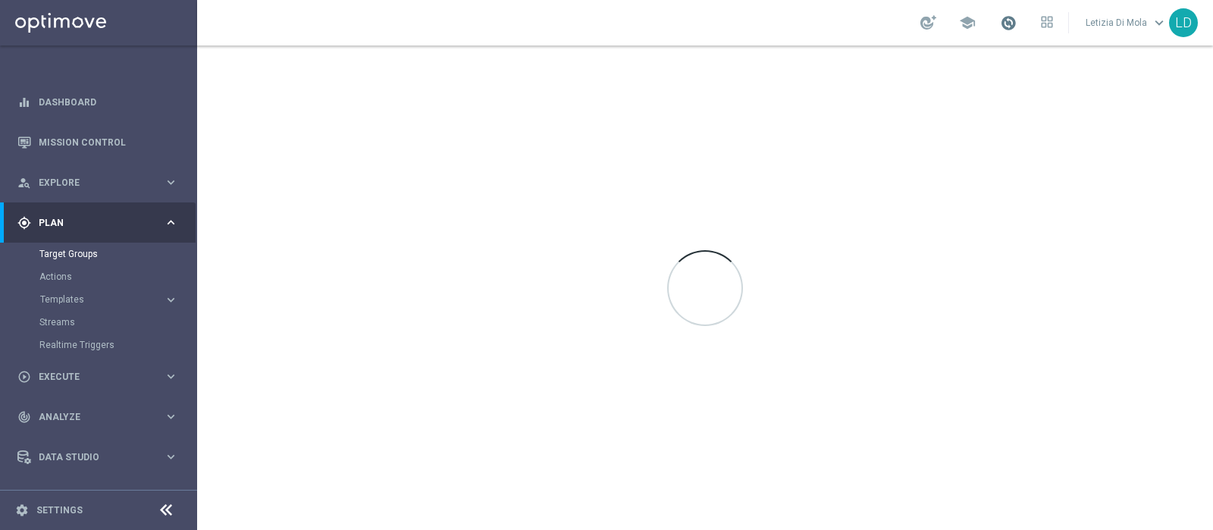
click at [1013, 24] on span at bounding box center [1008, 22] width 17 height 17
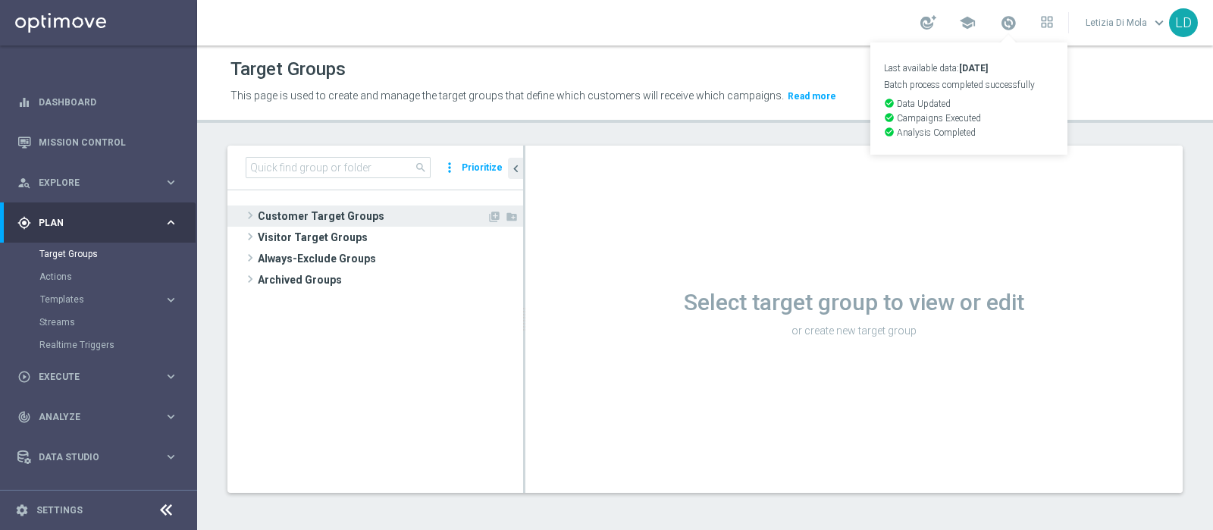
click at [361, 213] on span "Customer Target Groups" at bounding box center [372, 215] width 229 height 21
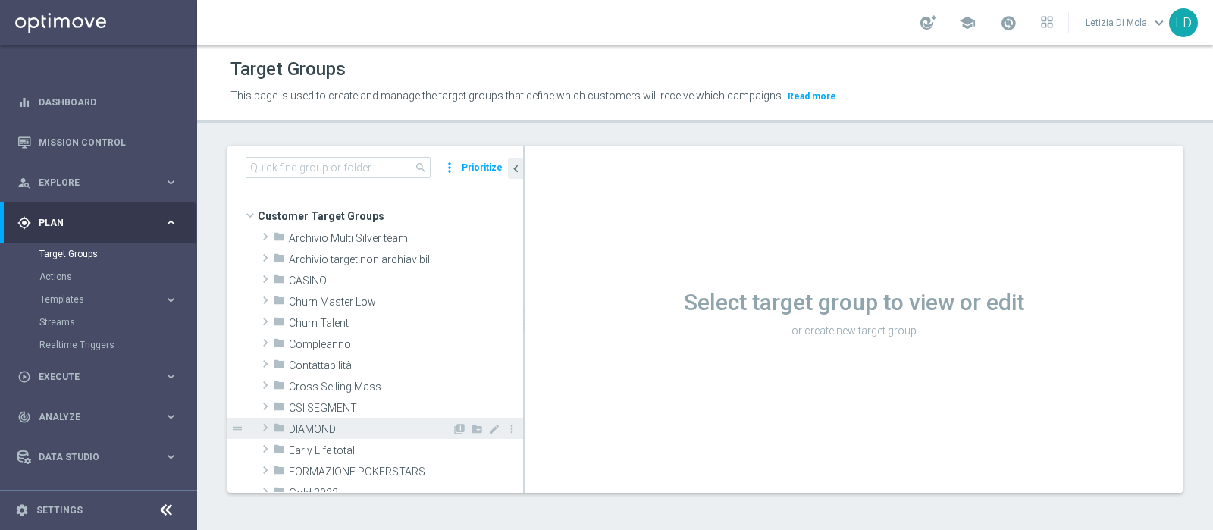
click at [335, 427] on span "DIAMOND" at bounding box center [370, 429] width 163 height 13
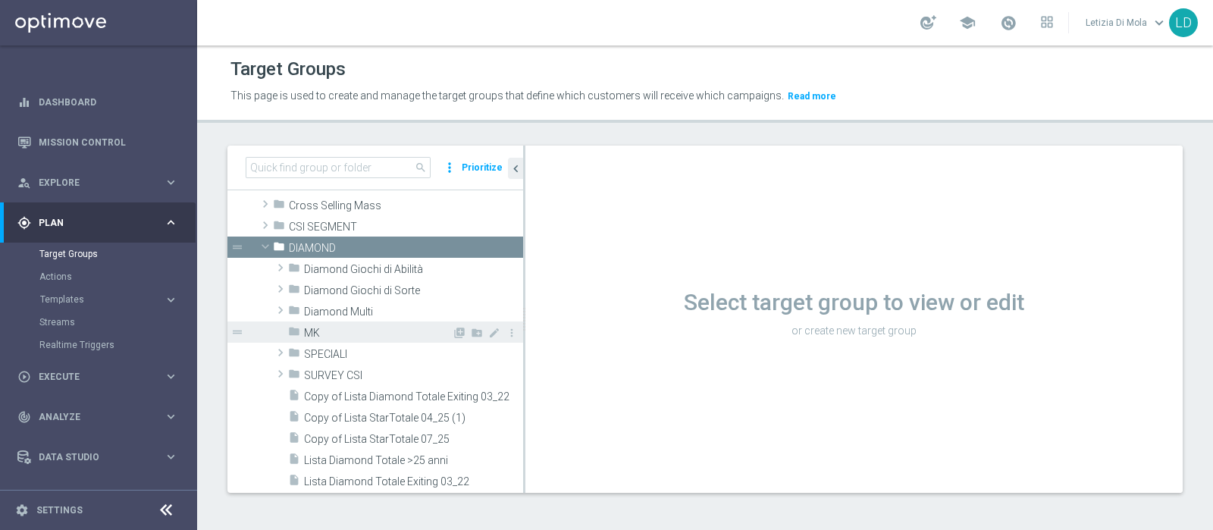
scroll to position [189, 0]
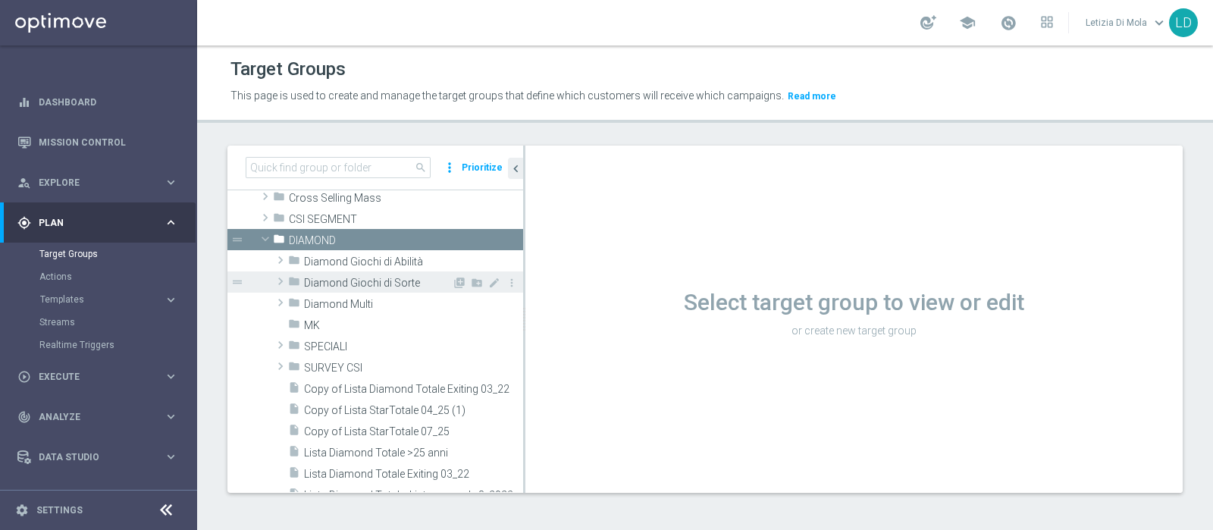
click at [386, 282] on span "Diamond Giochi di Sorte" at bounding box center [378, 283] width 148 height 13
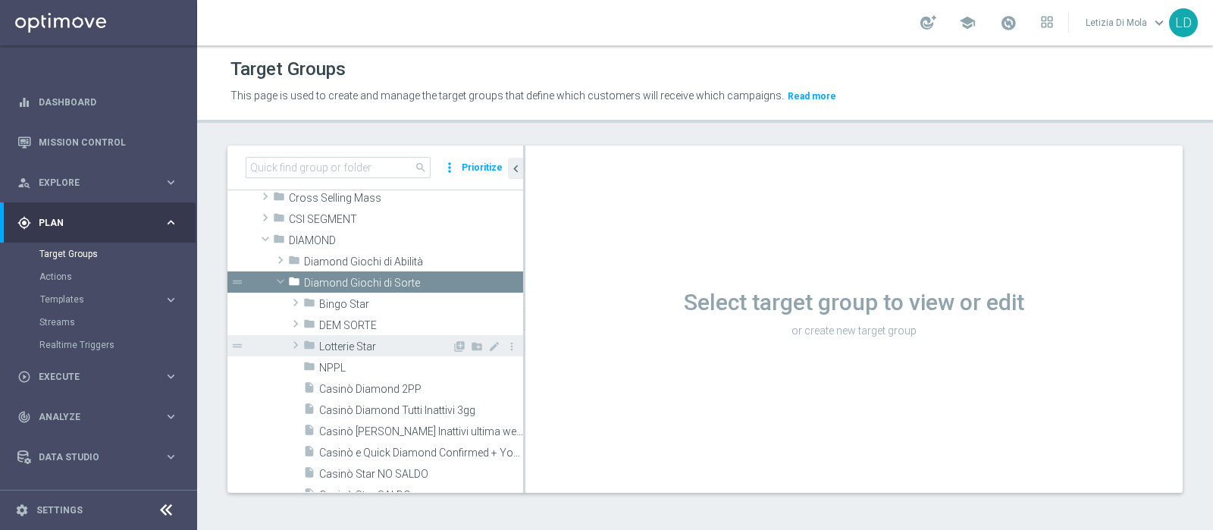
click at [356, 343] on span "Lotterie Star" at bounding box center [385, 346] width 133 height 13
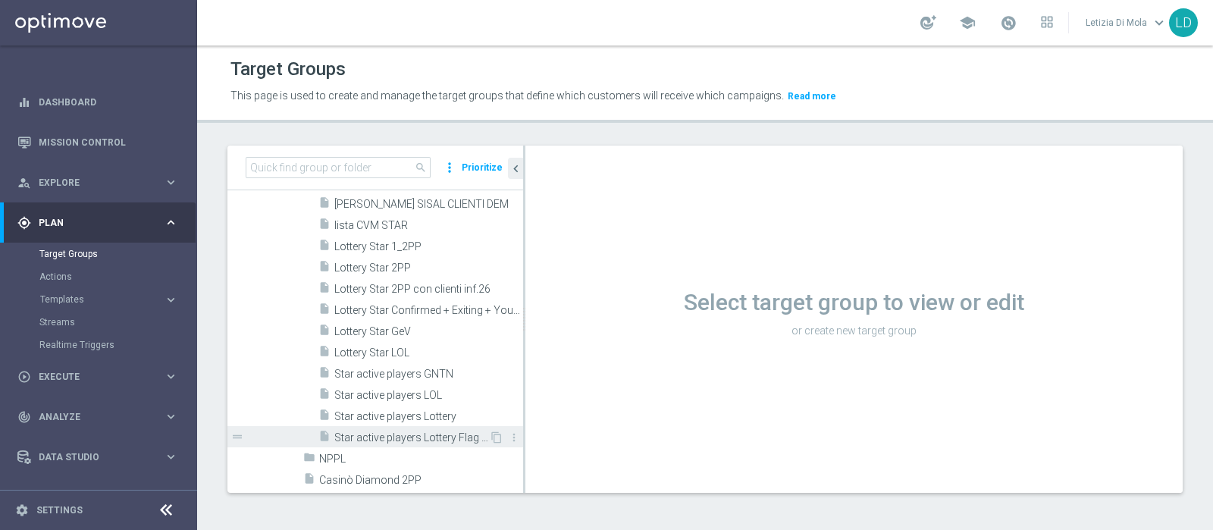
scroll to position [378, 0]
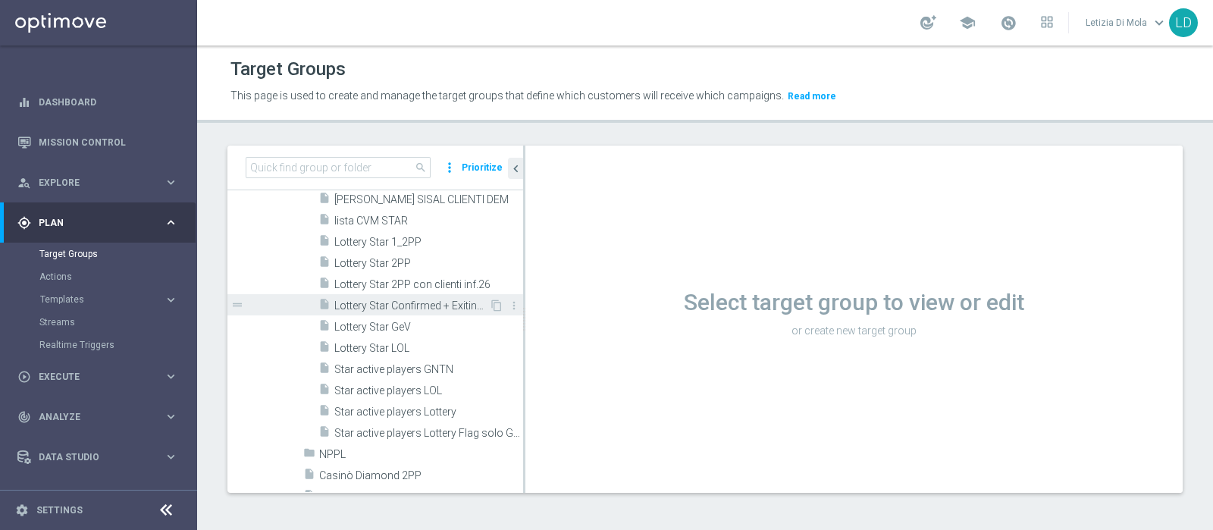
click at [425, 308] on span "Lottery Star Confirmed + Exiting + Young" at bounding box center [411, 305] width 155 height 13
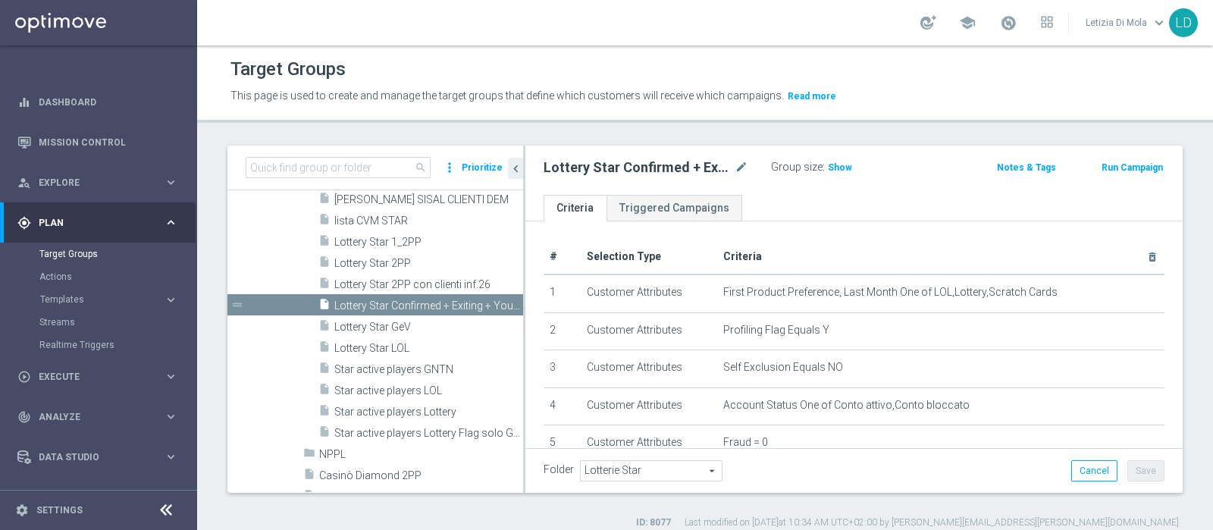
click at [854, 159] on div "Group size : Show" at bounding box center [847, 166] width 152 height 18
click at [847, 168] on span "Show" at bounding box center [840, 167] width 24 height 11
